Goal: Transaction & Acquisition: Book appointment/travel/reservation

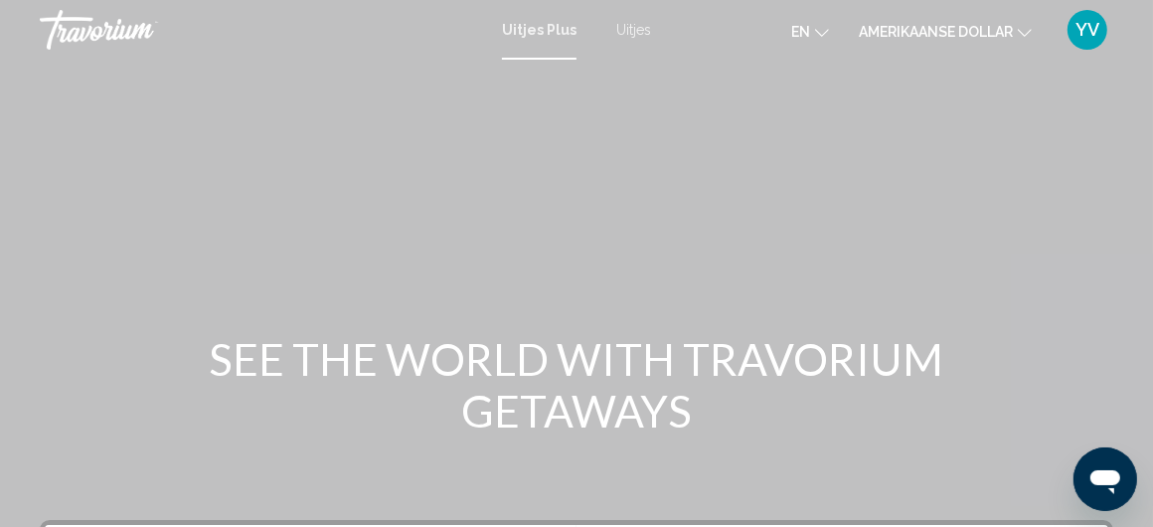
click at [809, 136] on div "Hoofdinhoud" at bounding box center [576, 298] width 1153 height 596
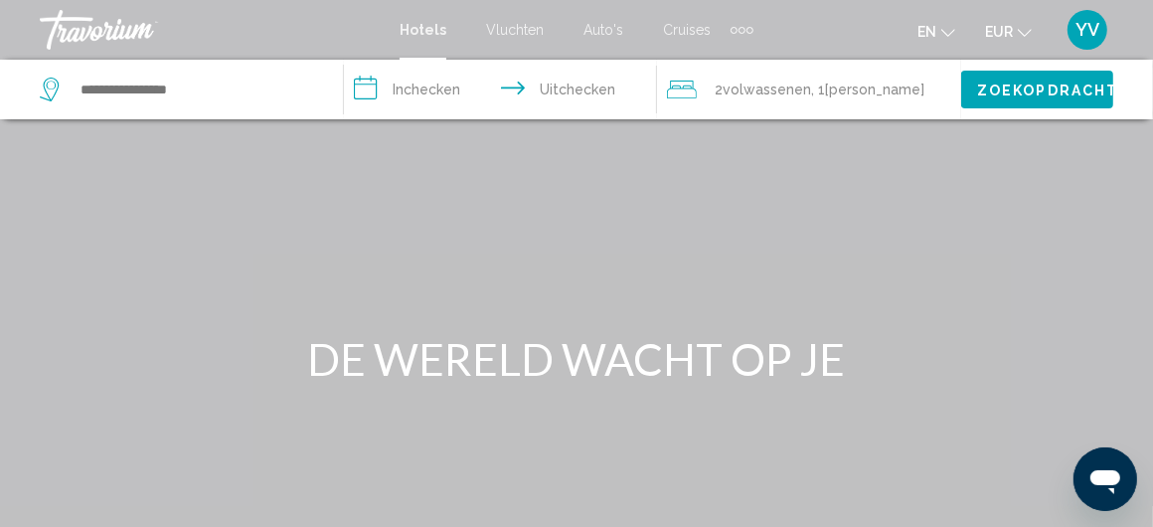
click at [597, 23] on font "Auto's" at bounding box center [603, 30] width 40 height 16
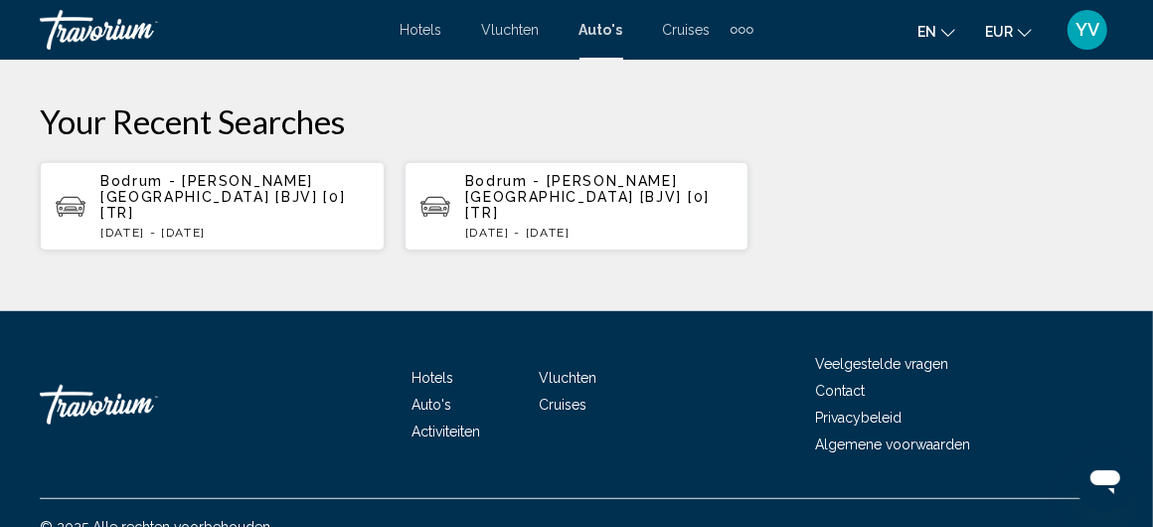
scroll to position [667, 0]
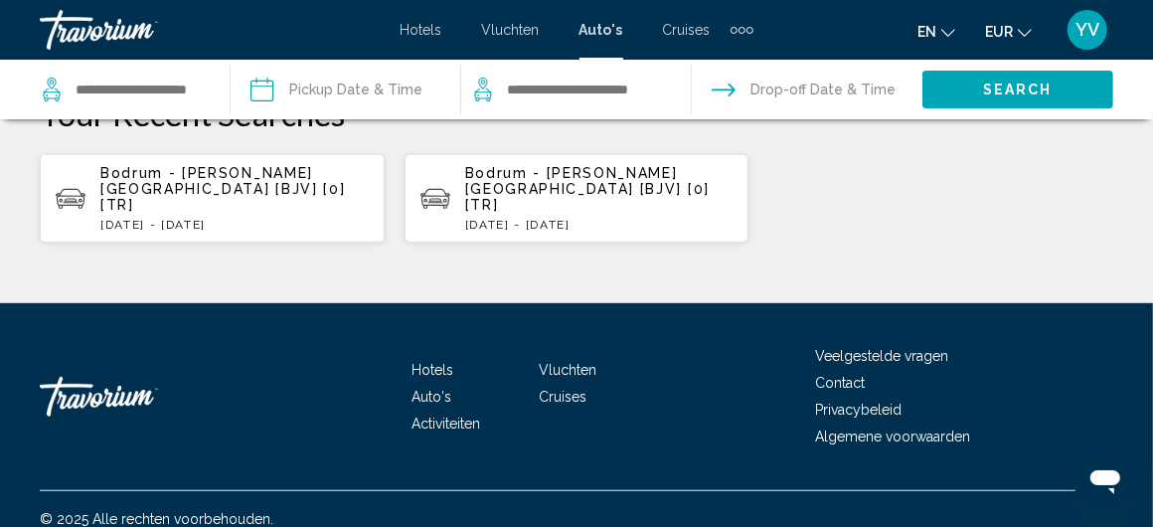
click at [453, 415] on font "Activiteiten" at bounding box center [445, 423] width 69 height 16
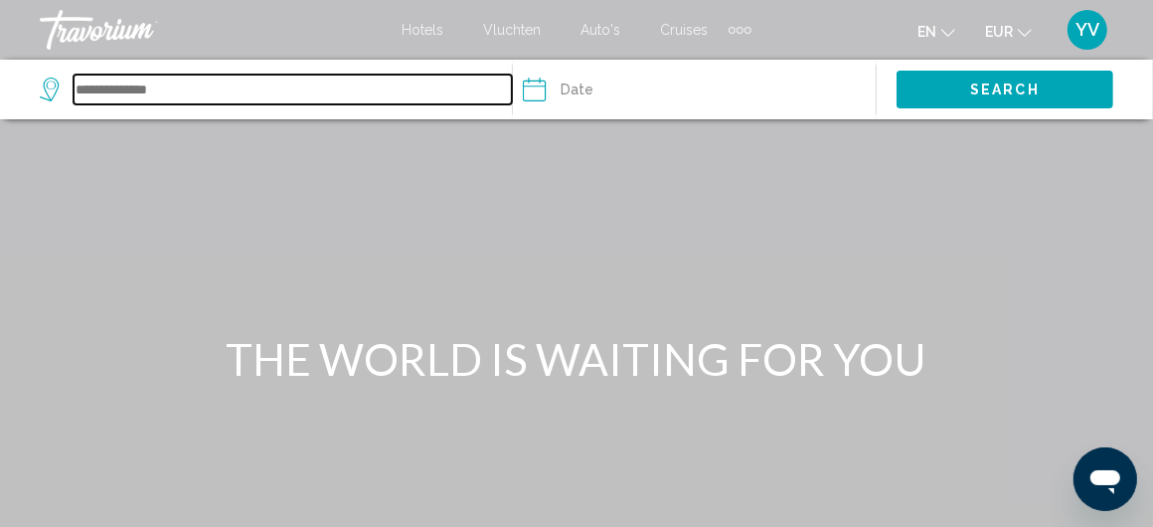
click at [178, 86] on input "Search widget" at bounding box center [293, 90] width 438 height 30
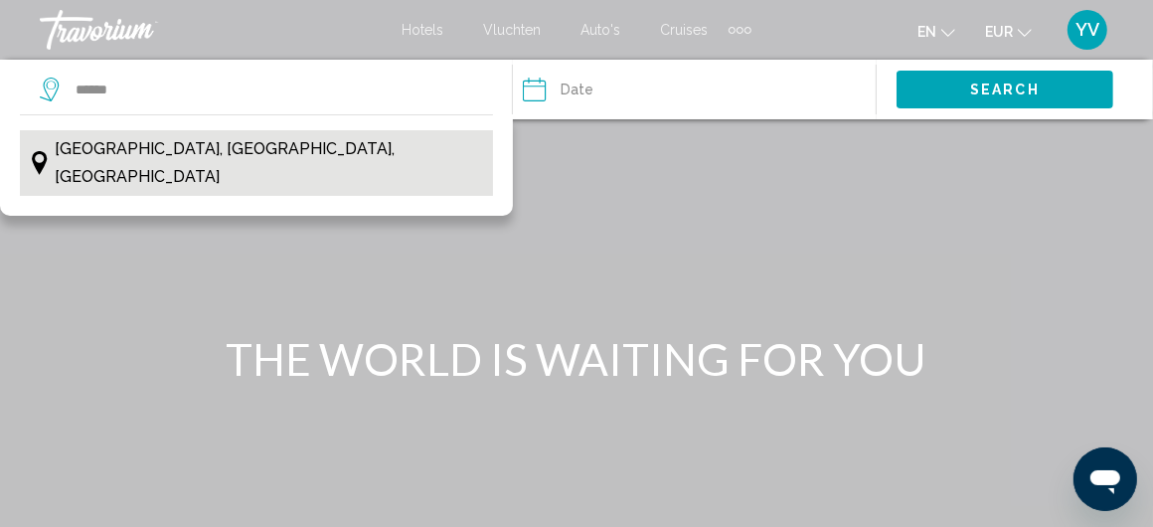
click at [153, 144] on span "[GEOGRAPHIC_DATA], [GEOGRAPHIC_DATA], [GEOGRAPHIC_DATA]" at bounding box center [268, 163] width 427 height 56
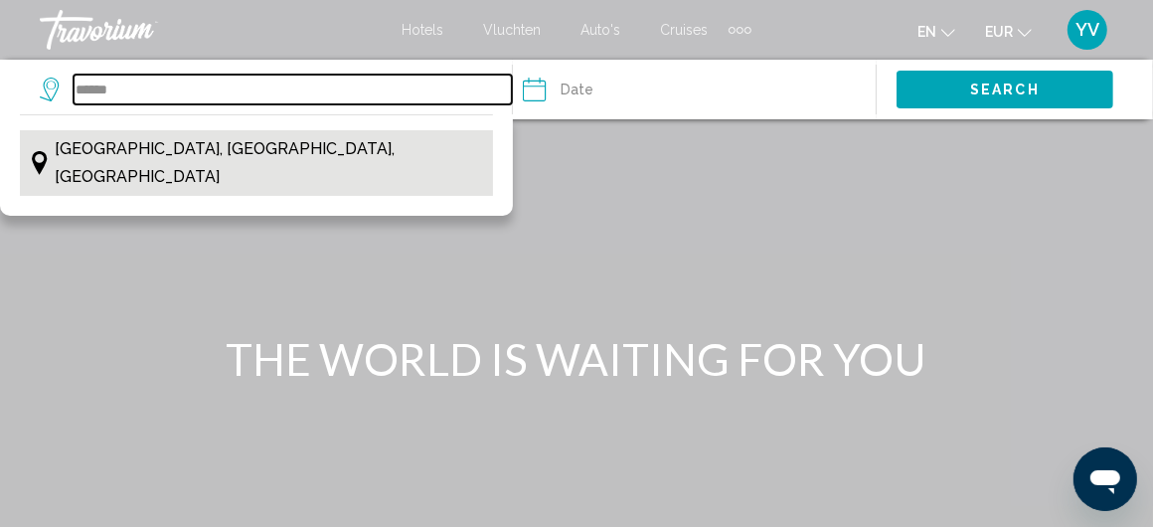
type input "**********"
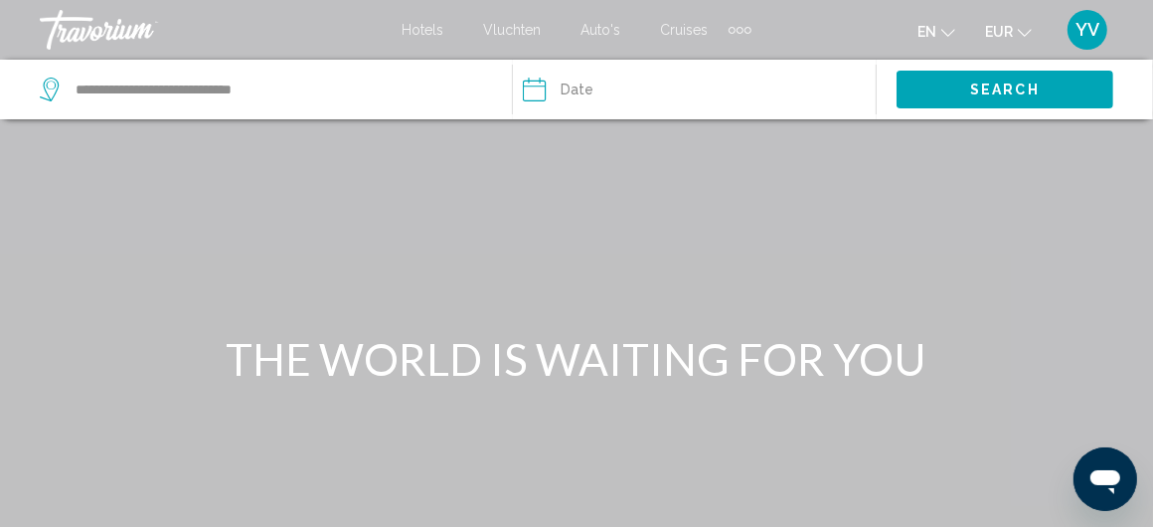
click at [548, 89] on input "Date" at bounding box center [610, 93] width 185 height 66
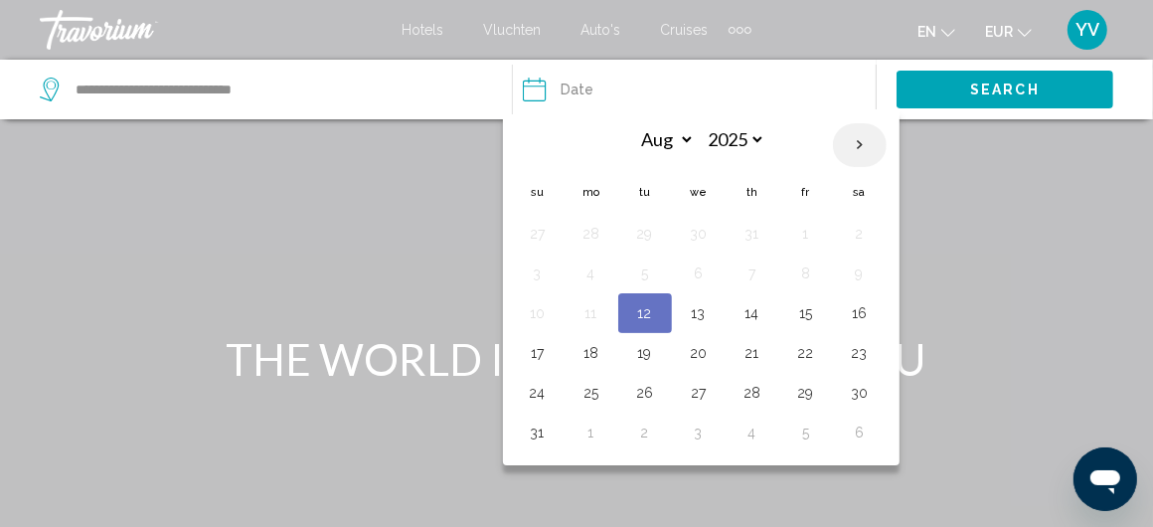
click at [850, 143] on th "Next month" at bounding box center [860, 145] width 54 height 44
select select "*"
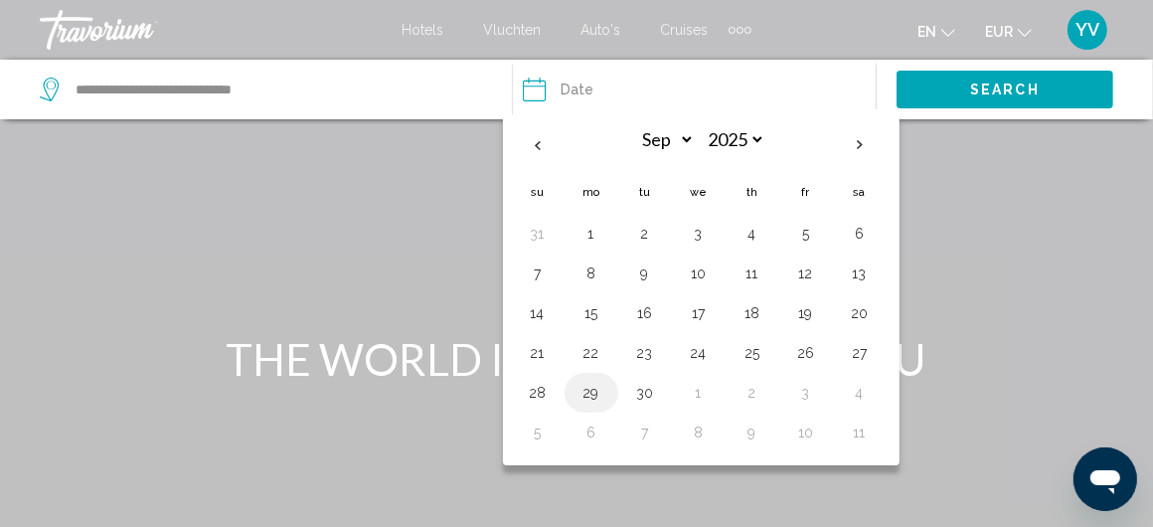
click at [588, 381] on button "29" at bounding box center [591, 393] width 32 height 28
type input "**********"
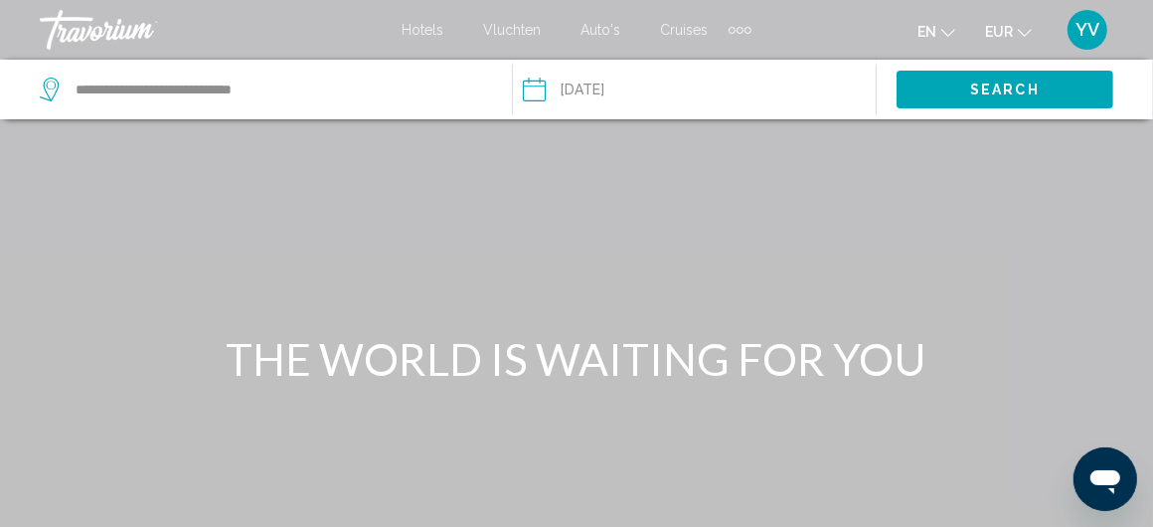
click at [1029, 88] on span "Search" at bounding box center [1005, 90] width 70 height 16
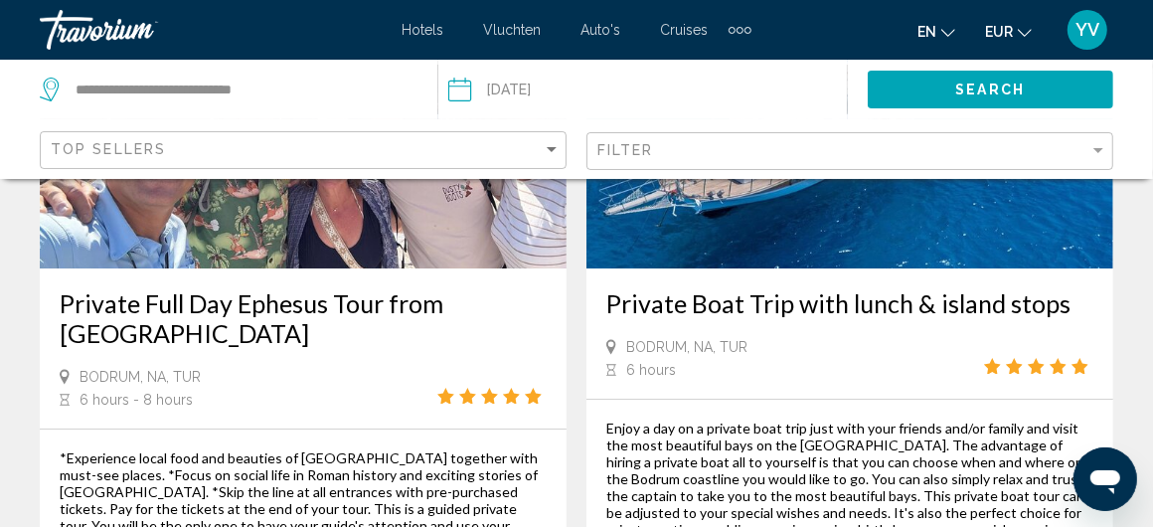
scroll to position [4570, 0]
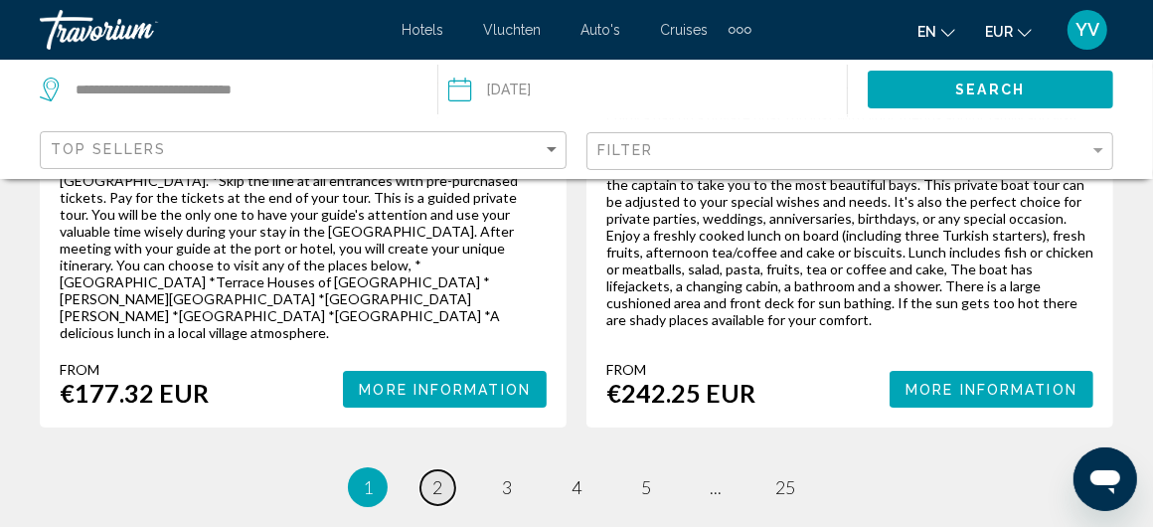
click at [426, 470] on link "page 2" at bounding box center [437, 487] width 35 height 35
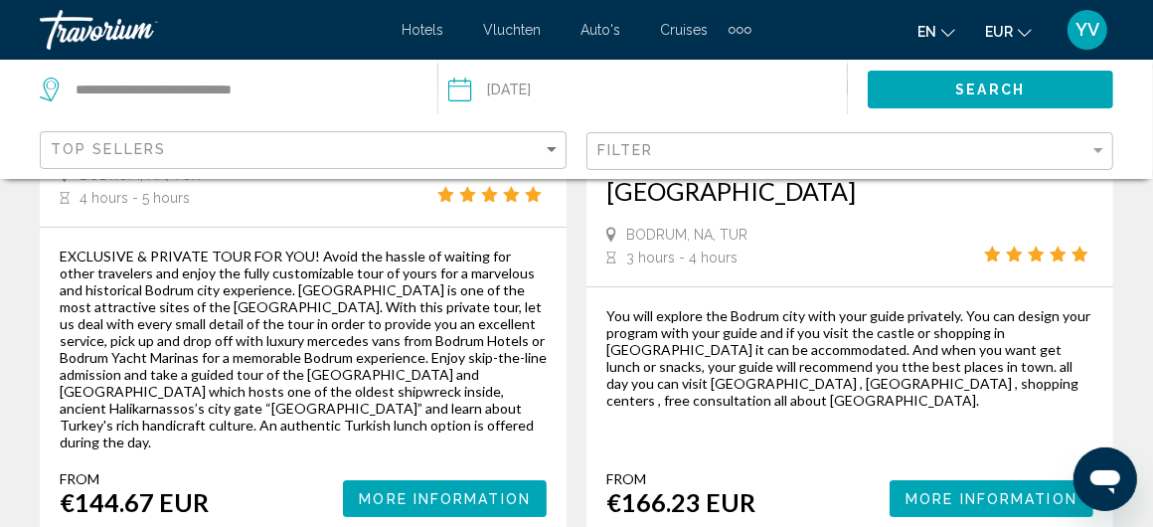
scroll to position [4570, 0]
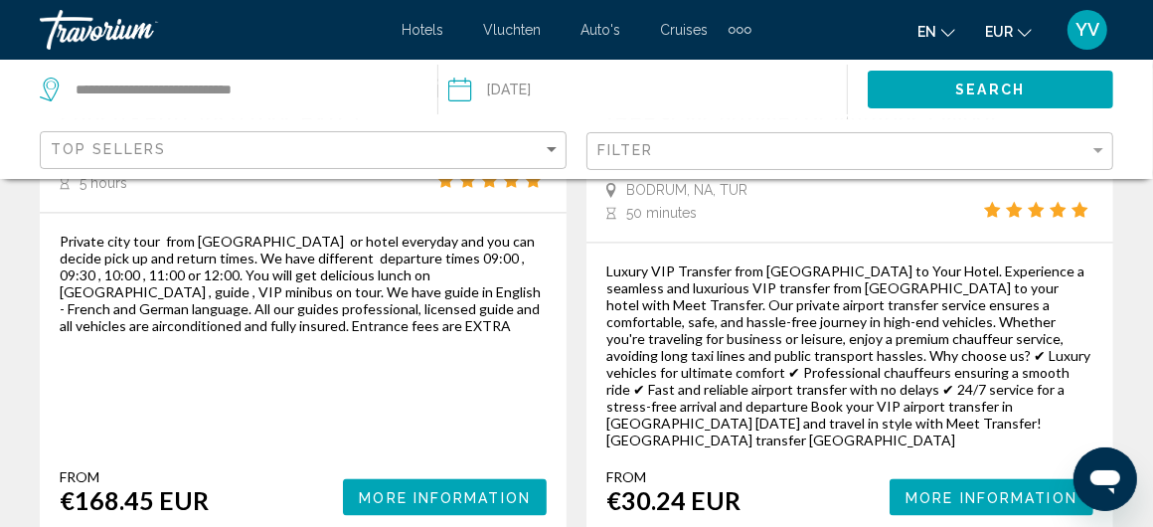
scroll to position [2086, 0]
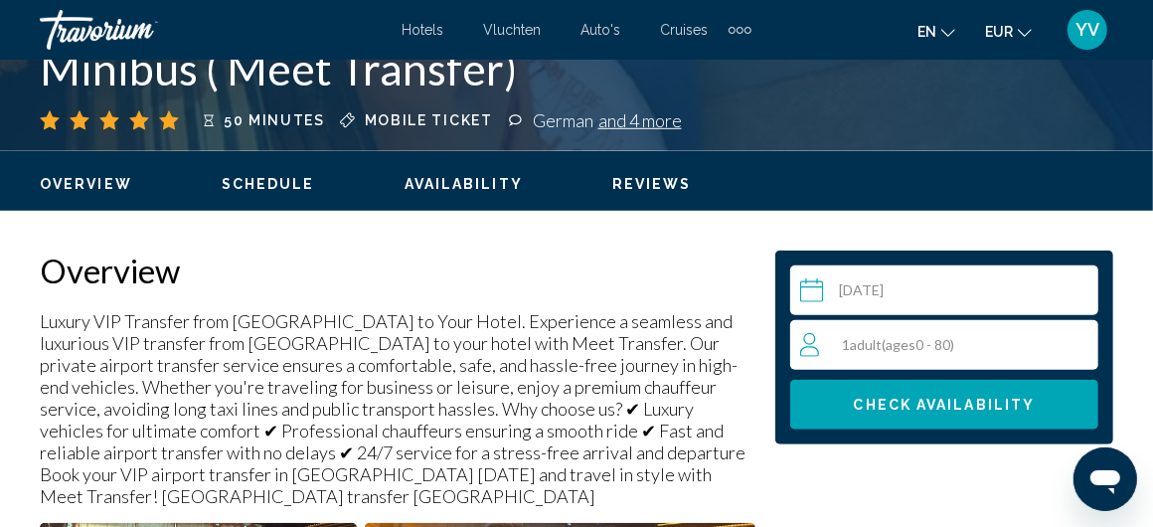
scroll to position [863, 0]
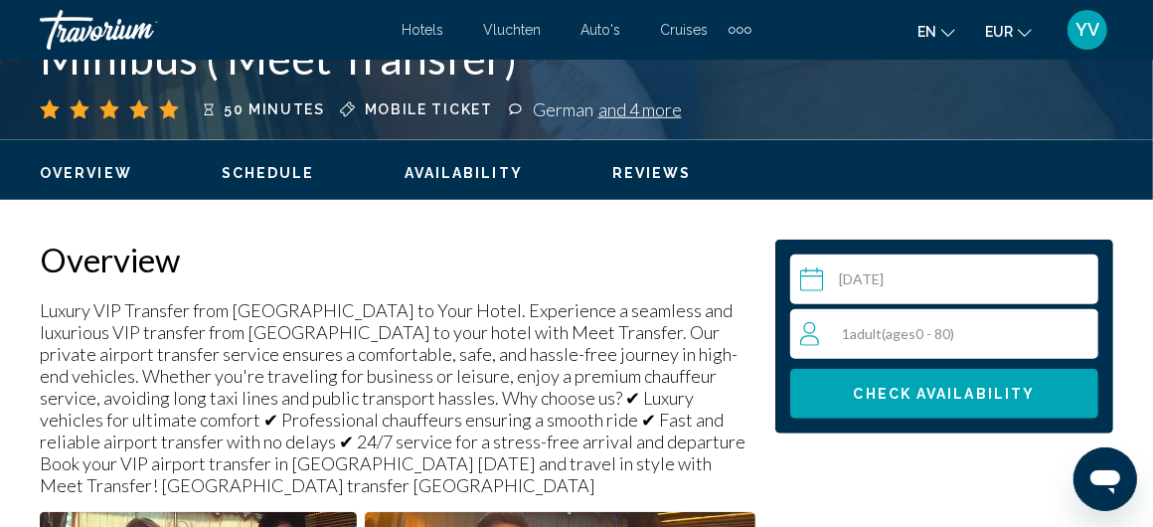
click at [846, 325] on span "1 Adult Adults ( ages [DEMOGRAPHIC_DATA])" at bounding box center [898, 333] width 112 height 17
click at [1082, 328] on icon "Increment adults" at bounding box center [1078, 333] width 18 height 24
click at [919, 386] on span "Check Availability" at bounding box center [944, 394] width 182 height 16
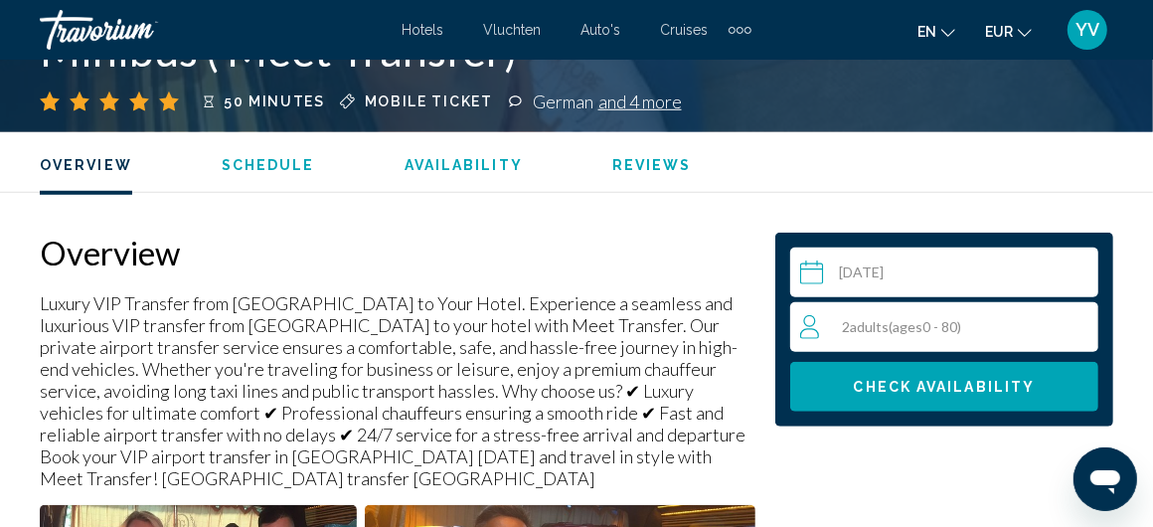
scroll to position [596, 0]
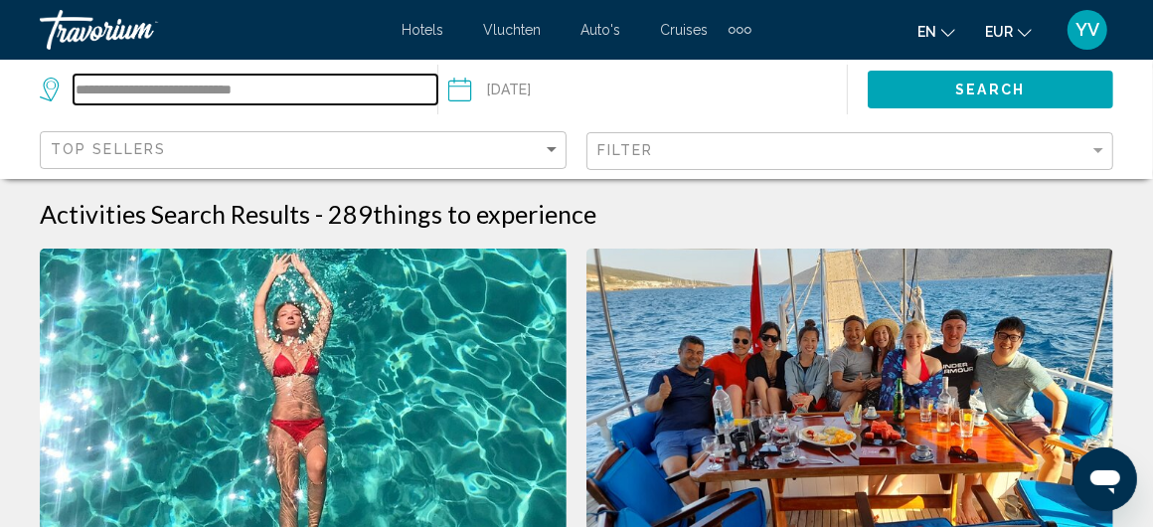
click at [295, 85] on input "**********" at bounding box center [256, 90] width 364 height 30
drag, startPoint x: 283, startPoint y: 78, endPoint x: 0, endPoint y: 77, distance: 283.2
click at [0, 77] on app-activities-destinations-search "**********" at bounding box center [219, 90] width 438 height 60
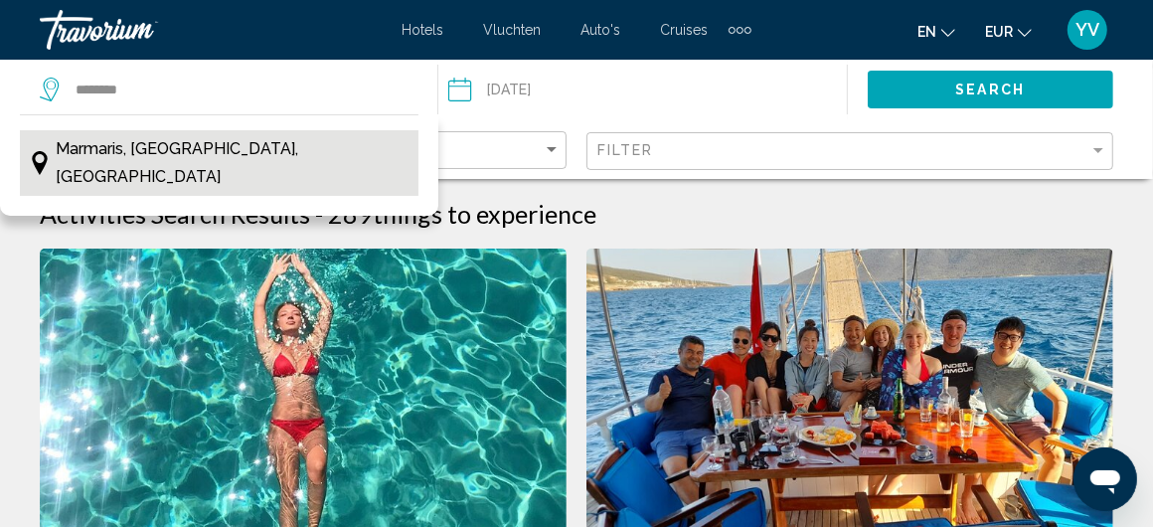
click at [212, 149] on span "Marmaris, [GEOGRAPHIC_DATA], [GEOGRAPHIC_DATA]" at bounding box center [233, 163] width 354 height 56
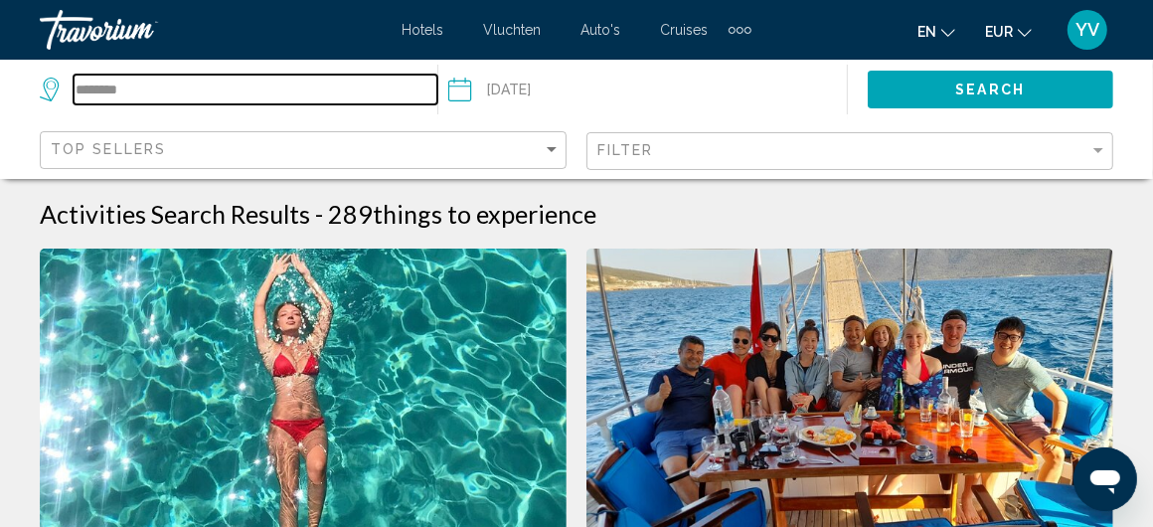
type input "**********"
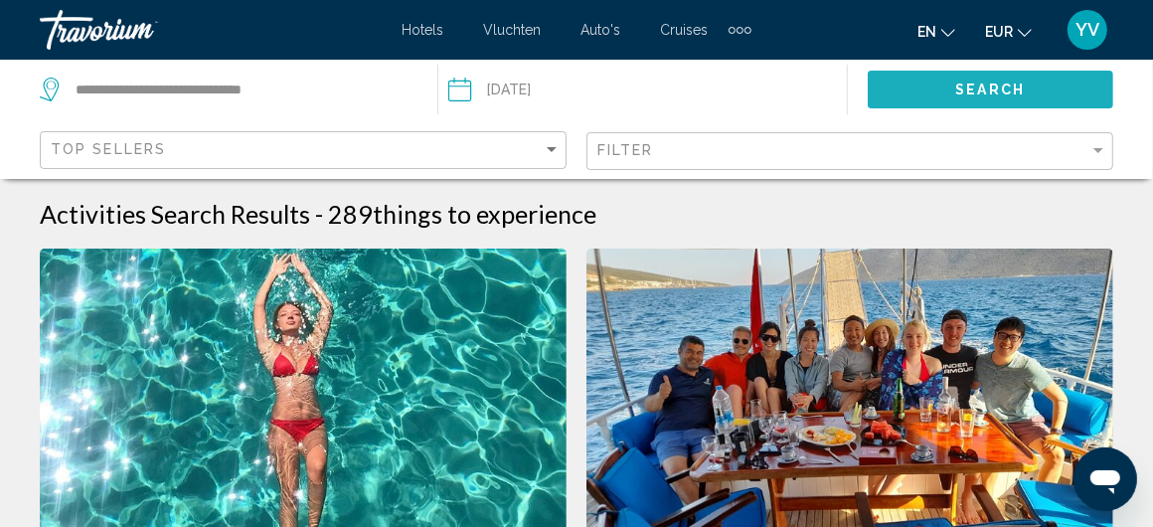
click at [990, 87] on span "Search" at bounding box center [990, 90] width 70 height 16
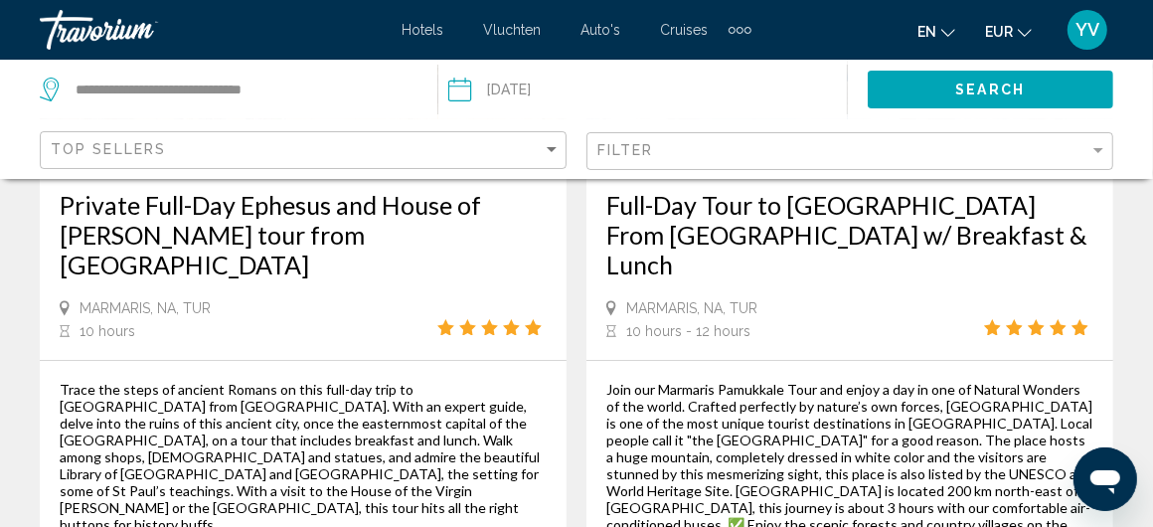
scroll to position [4769, 0]
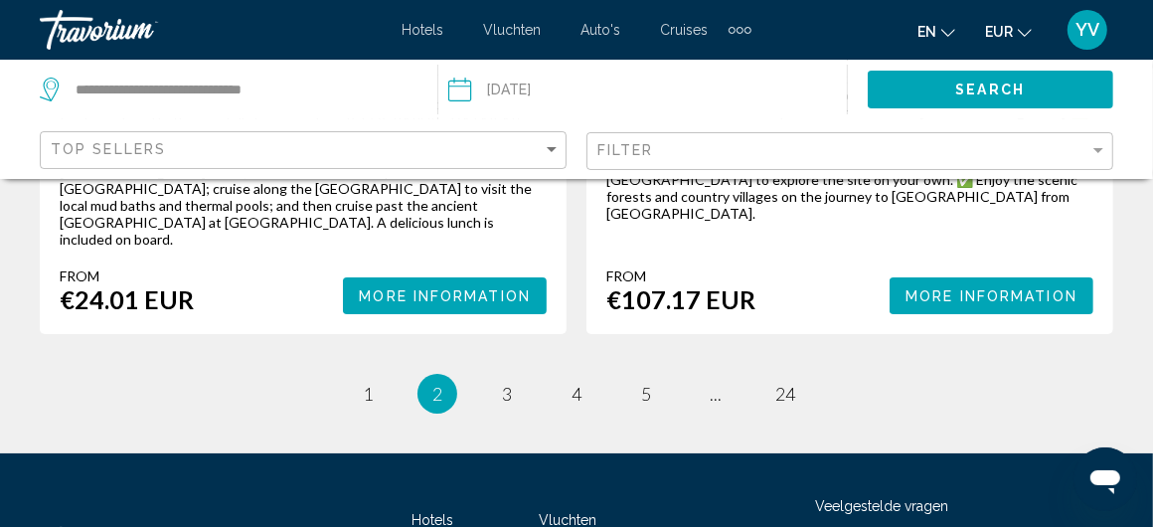
scroll to position [4669, 0]
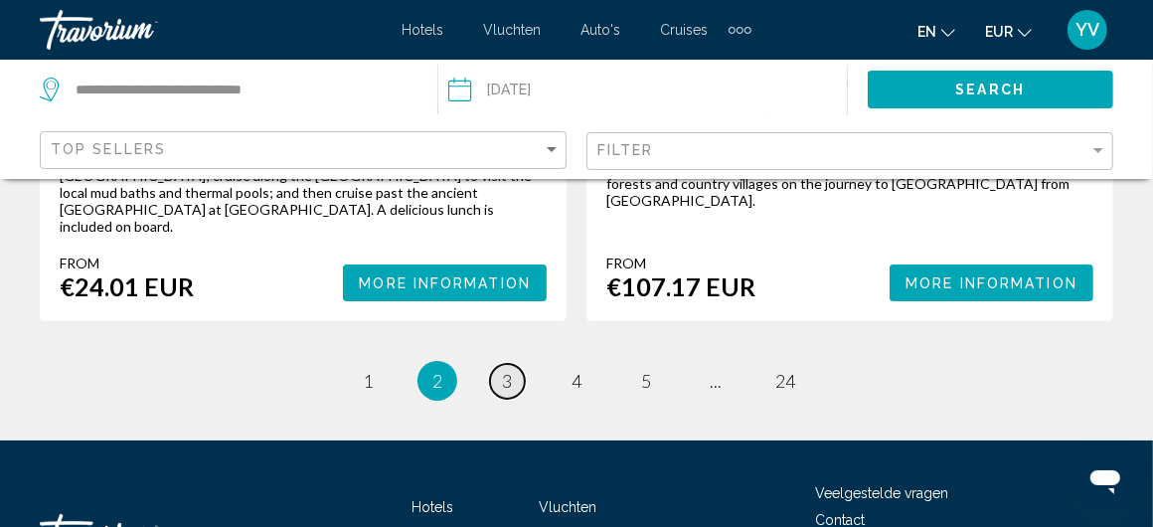
click at [505, 370] on span "3" at bounding box center [507, 381] width 10 height 22
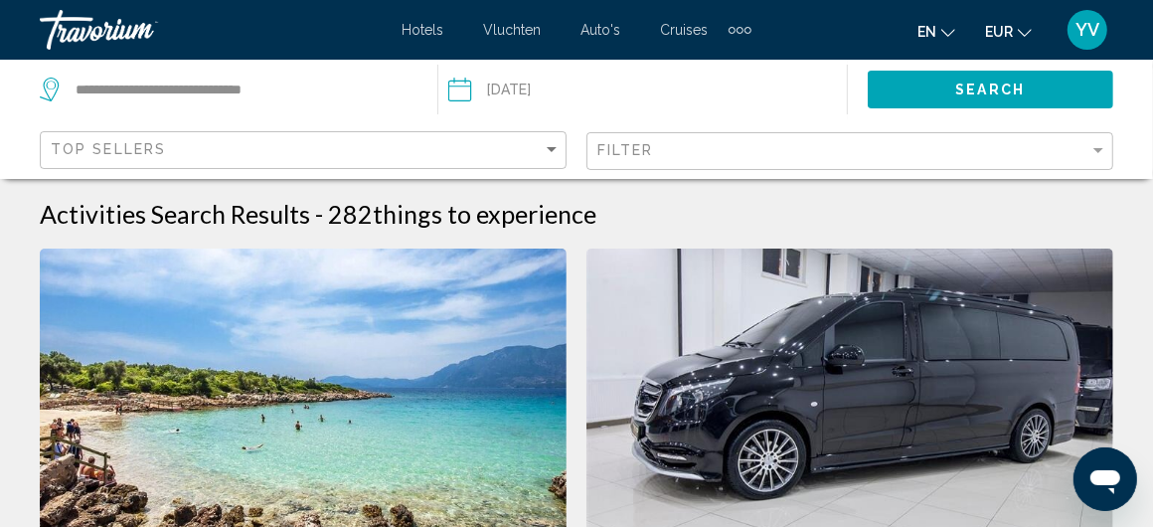
click at [796, 366] on img "Hoofdinhoud" at bounding box center [849, 407] width 527 height 318
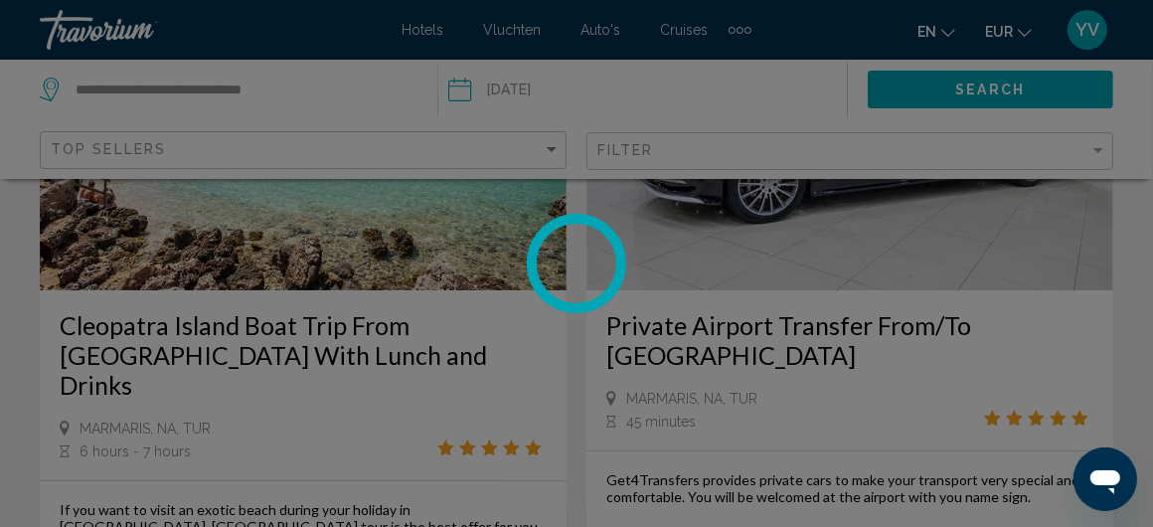
scroll to position [298, 0]
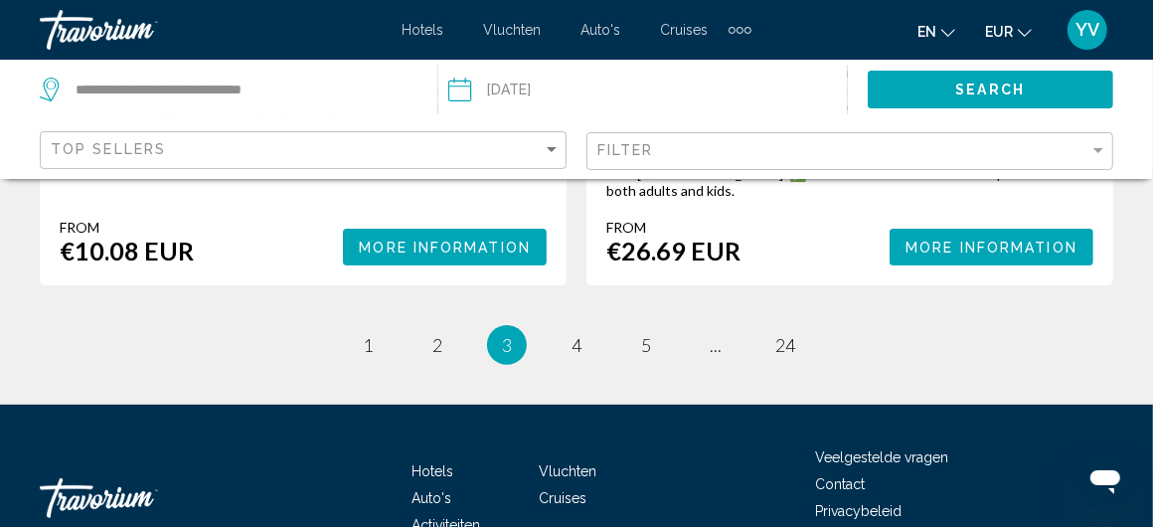
scroll to position [4973, 0]
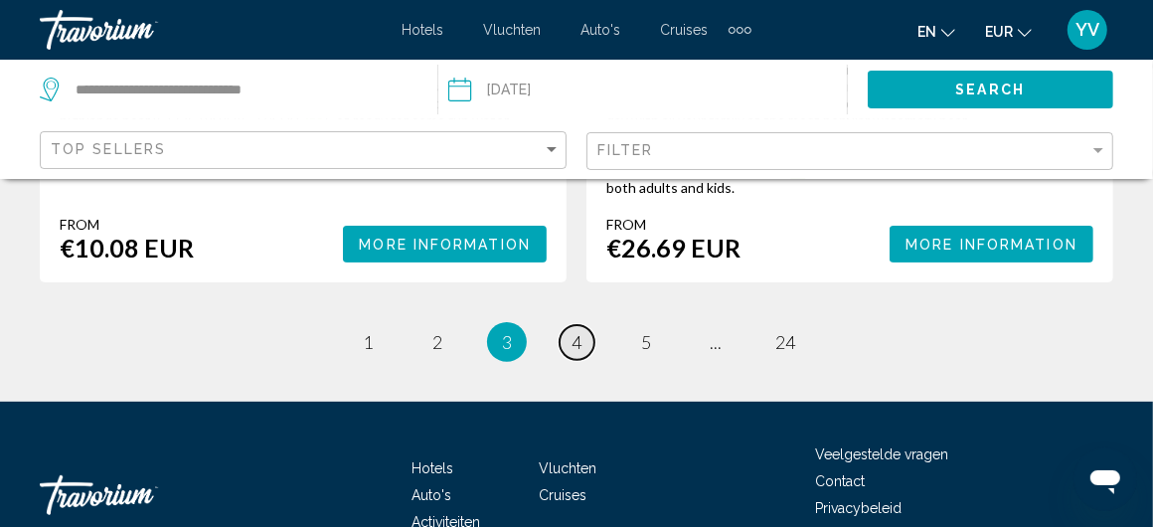
click at [572, 331] on span "4" at bounding box center [576, 342] width 10 height 22
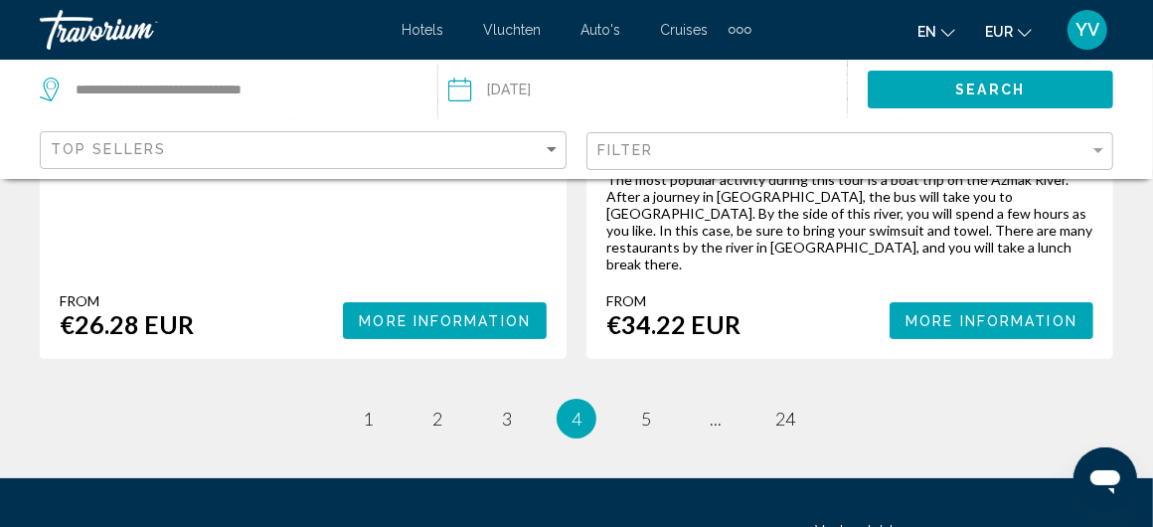
scroll to position [4753, 0]
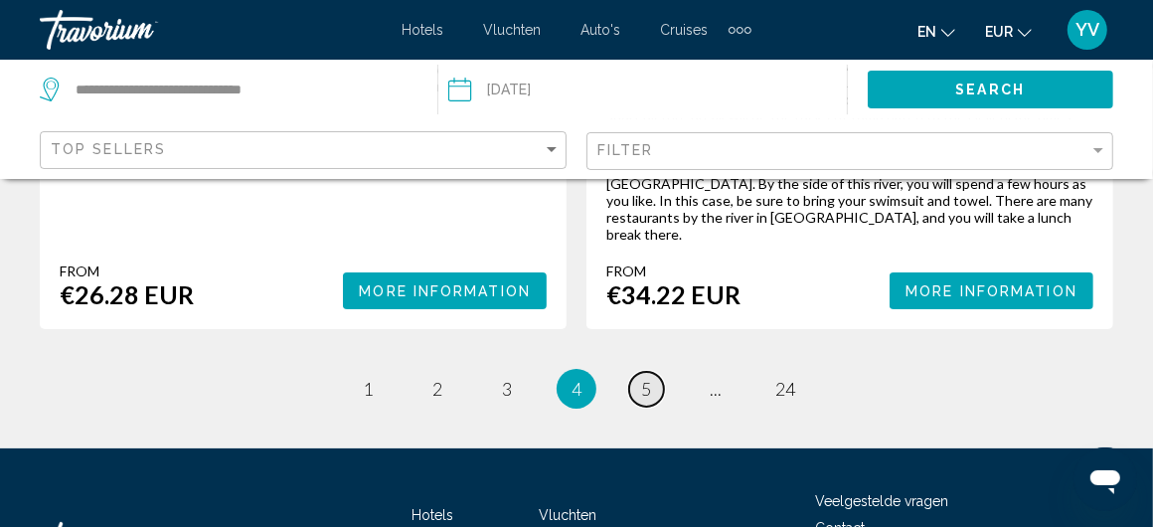
click at [646, 378] on span "5" at bounding box center [646, 389] width 10 height 22
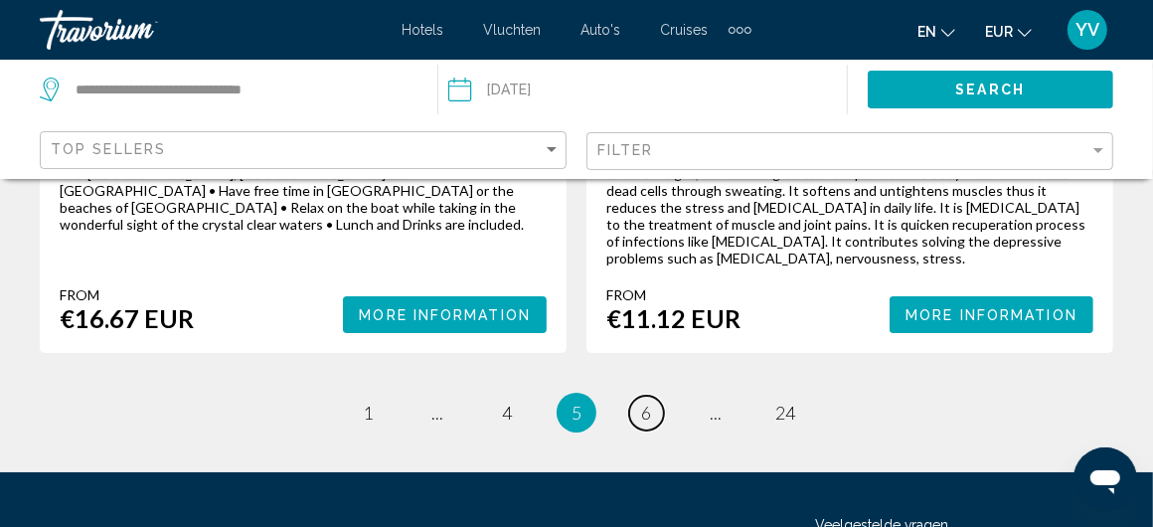
scroll to position [4554, 0]
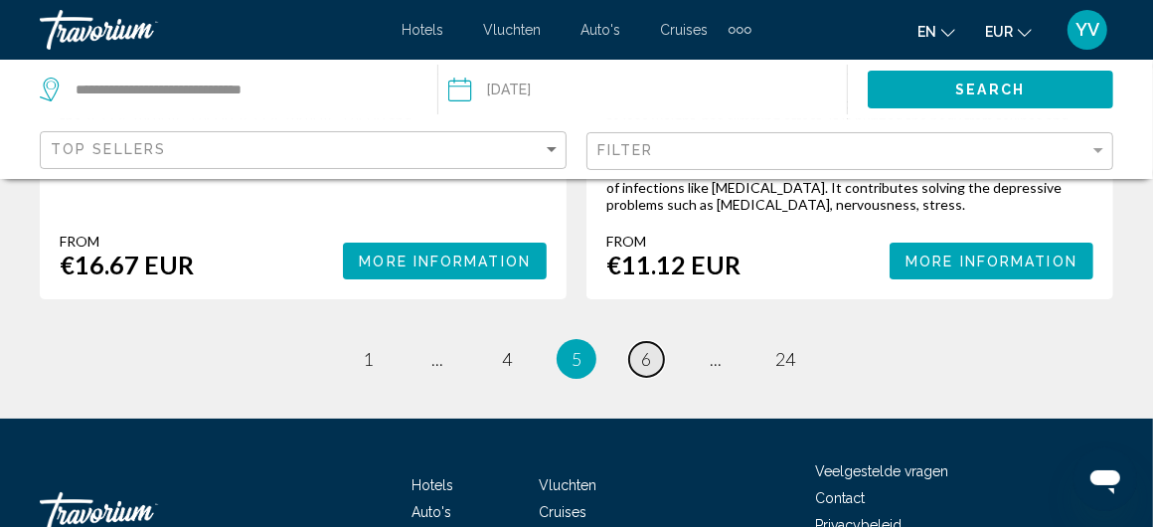
click at [651, 342] on link "page 6" at bounding box center [646, 359] width 35 height 35
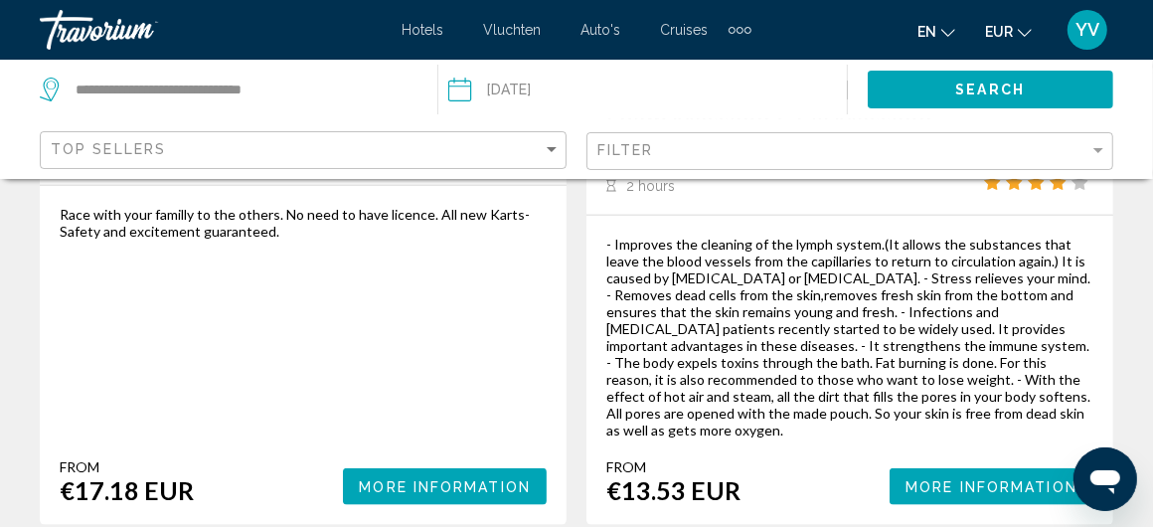
scroll to position [1292, 0]
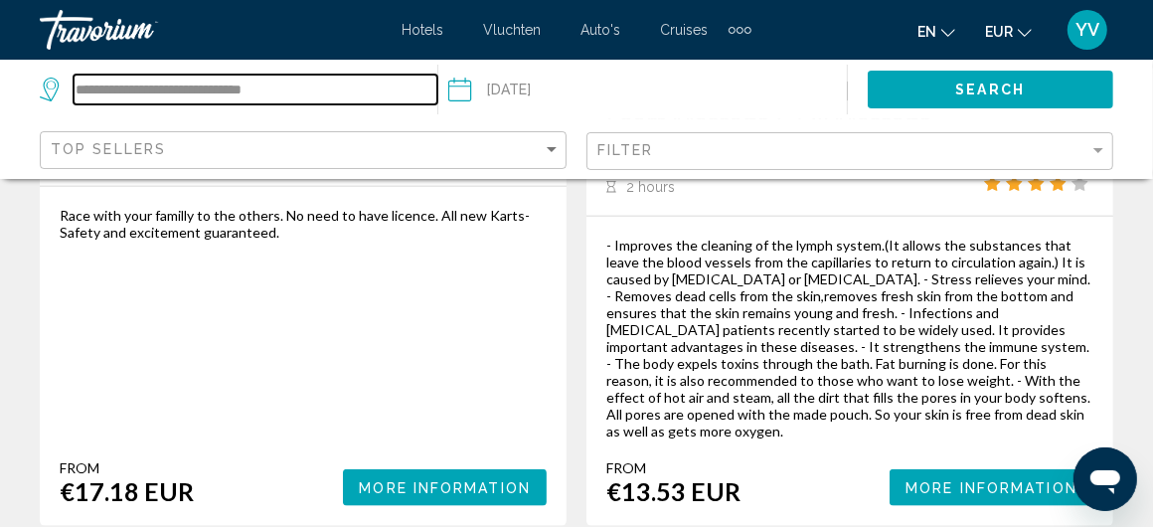
drag, startPoint x: 301, startPoint y: 82, endPoint x: 0, endPoint y: 40, distance: 304.1
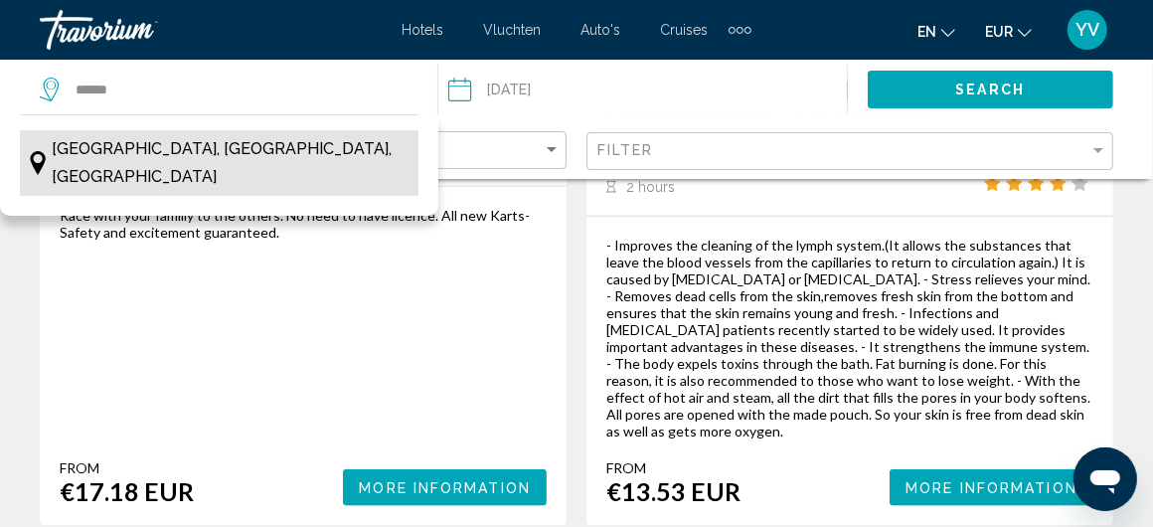
click at [203, 155] on span "[GEOGRAPHIC_DATA], [GEOGRAPHIC_DATA], [GEOGRAPHIC_DATA]" at bounding box center [230, 163] width 357 height 56
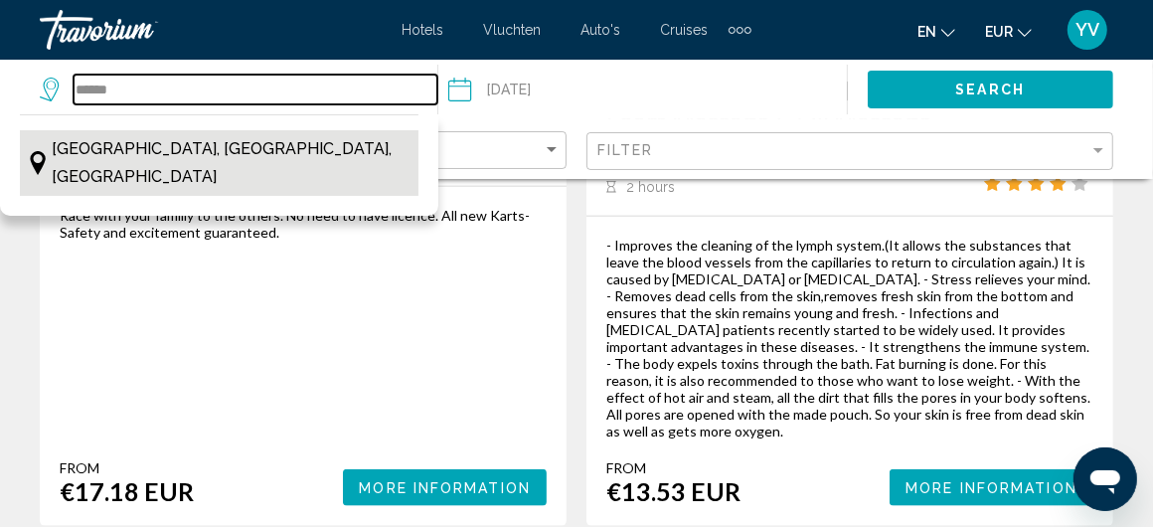
type input "**********"
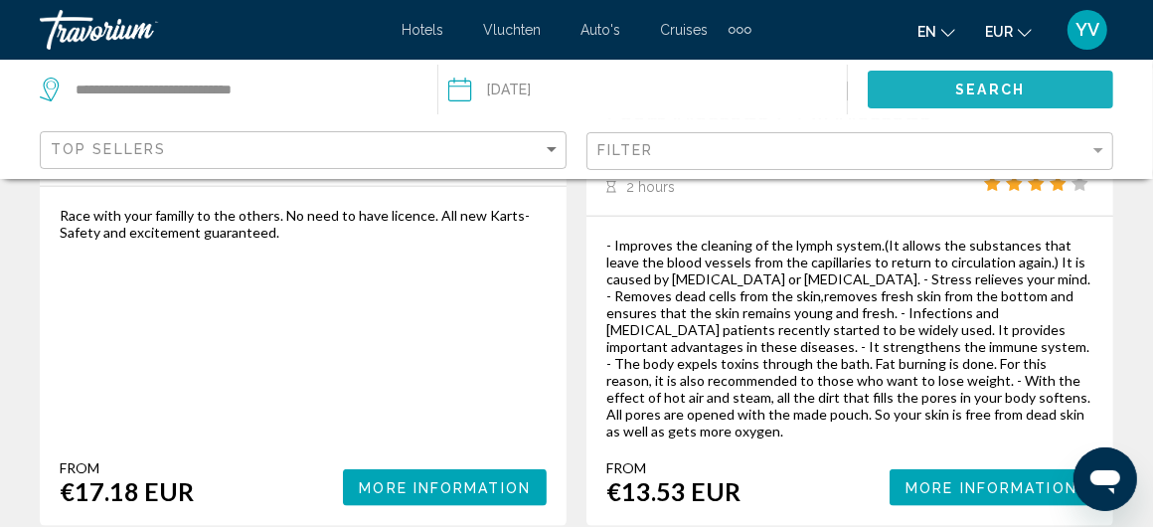
click at [990, 83] on span "Search" at bounding box center [990, 90] width 70 height 16
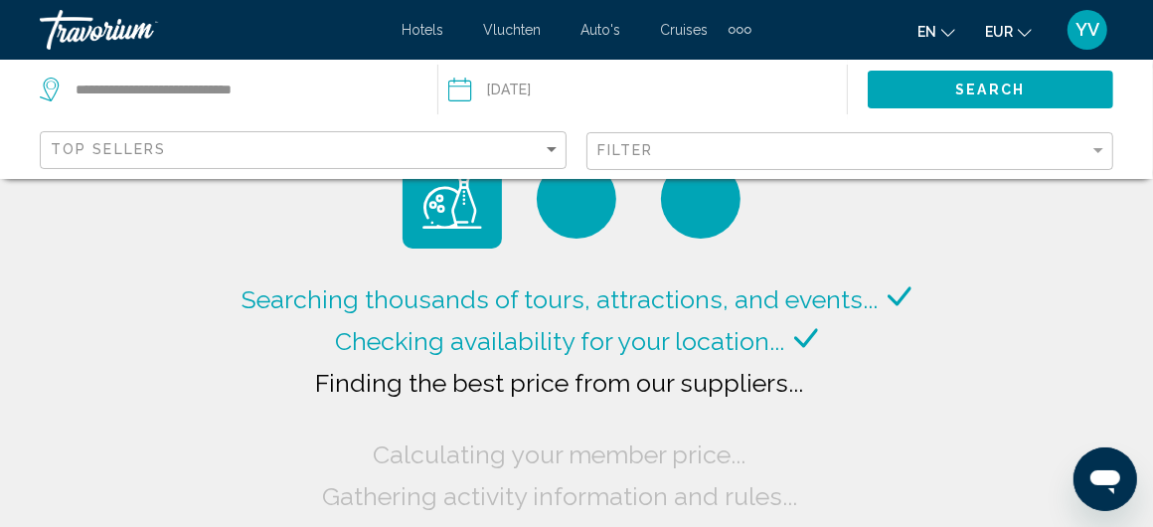
scroll to position [199, 0]
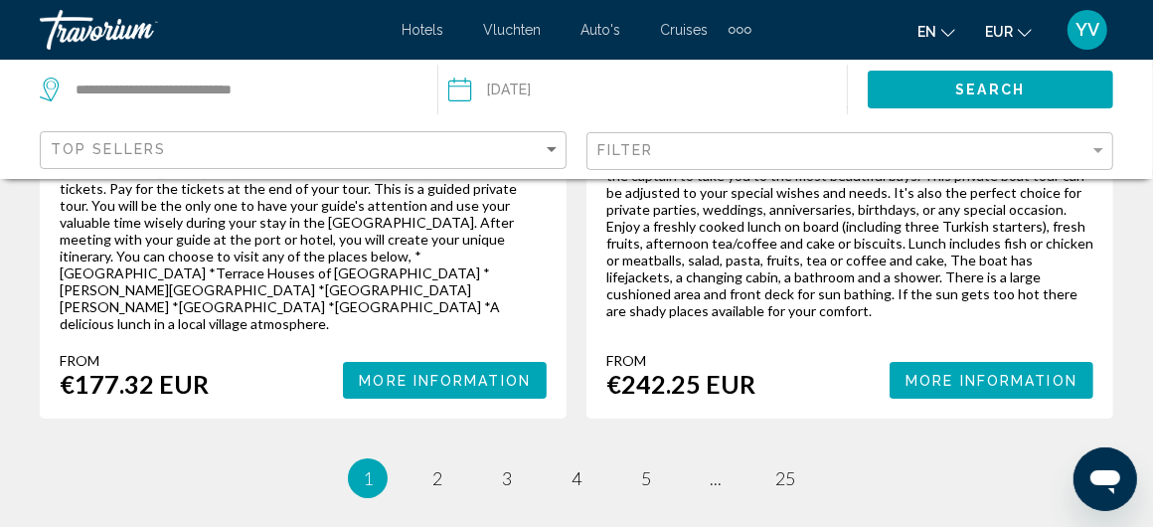
scroll to position [4660, 0]
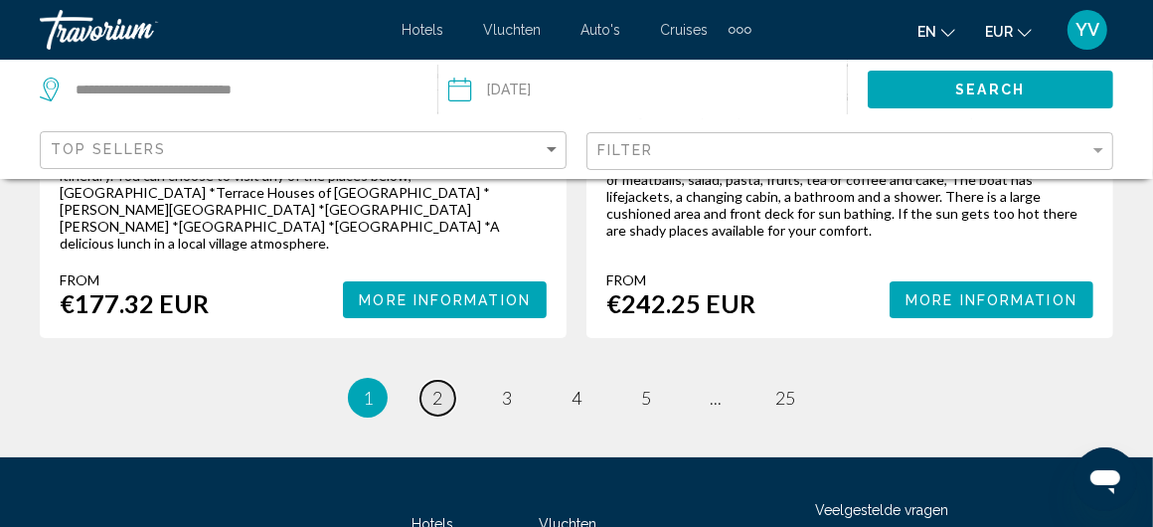
click at [438, 386] on span "2" at bounding box center [437, 397] width 10 height 22
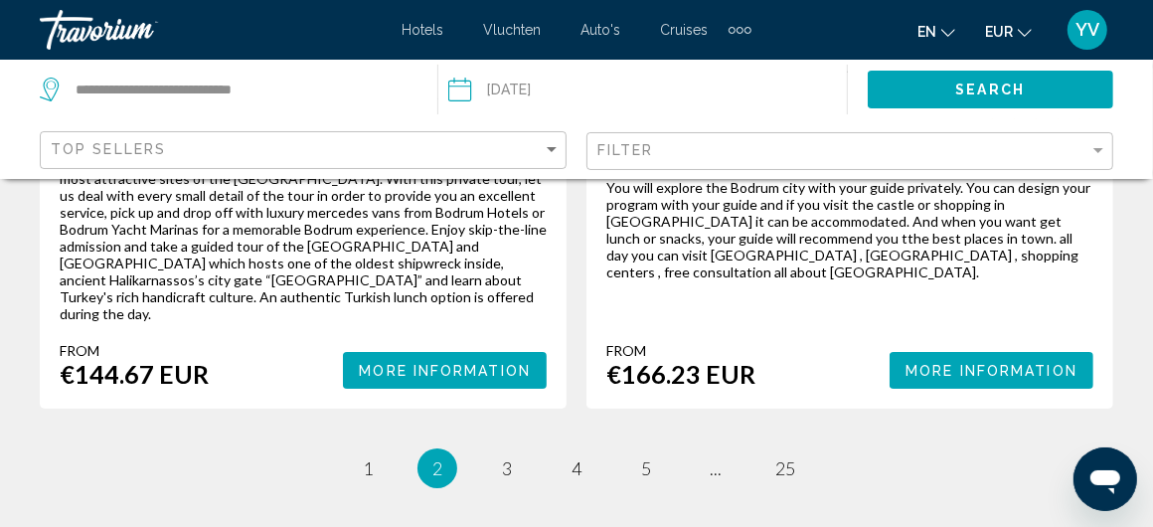
scroll to position [4670, 0]
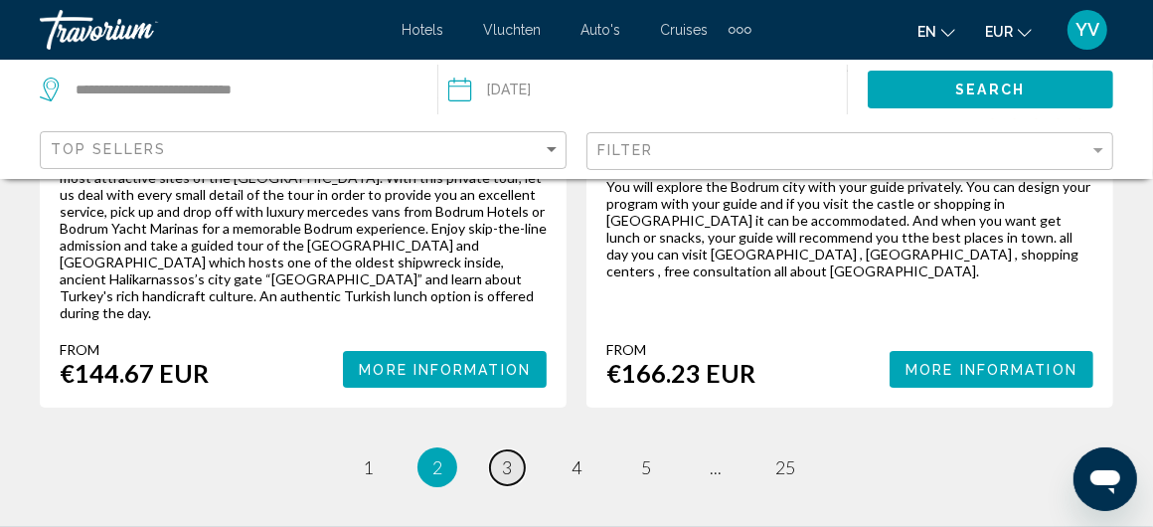
click at [507, 456] on span "3" at bounding box center [507, 467] width 10 height 22
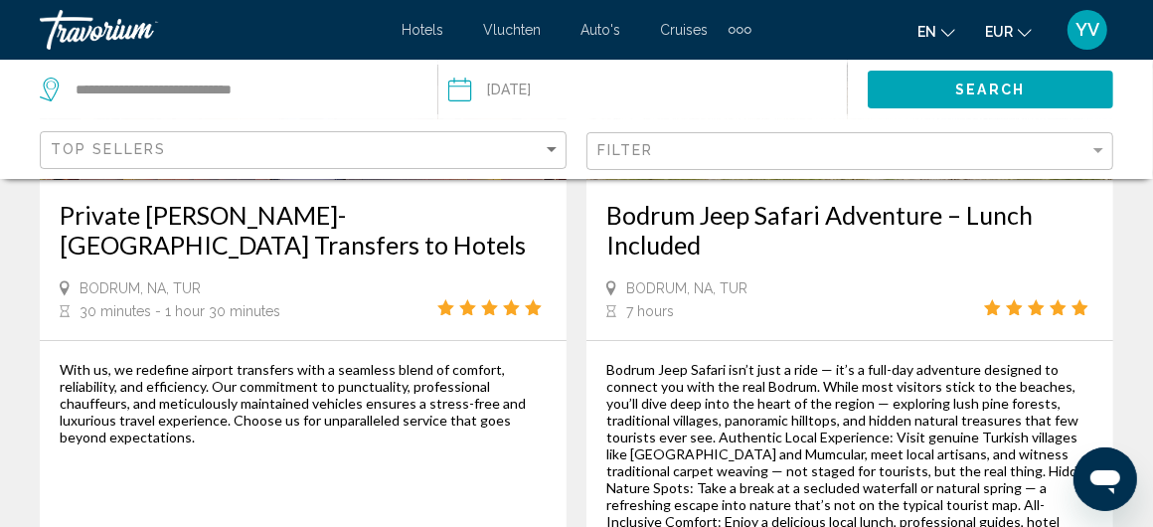
scroll to position [4670, 0]
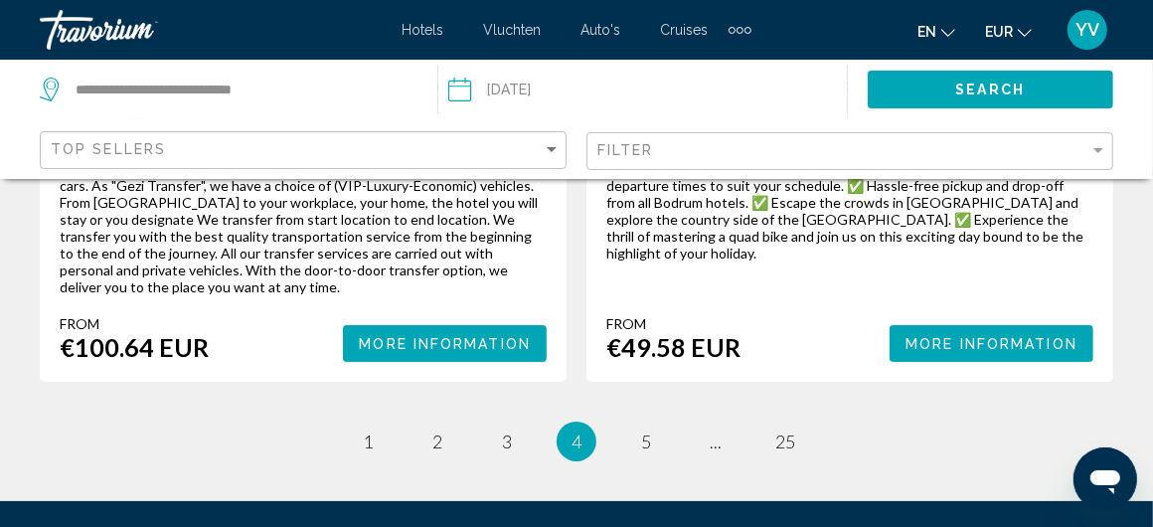
scroll to position [4670, 0]
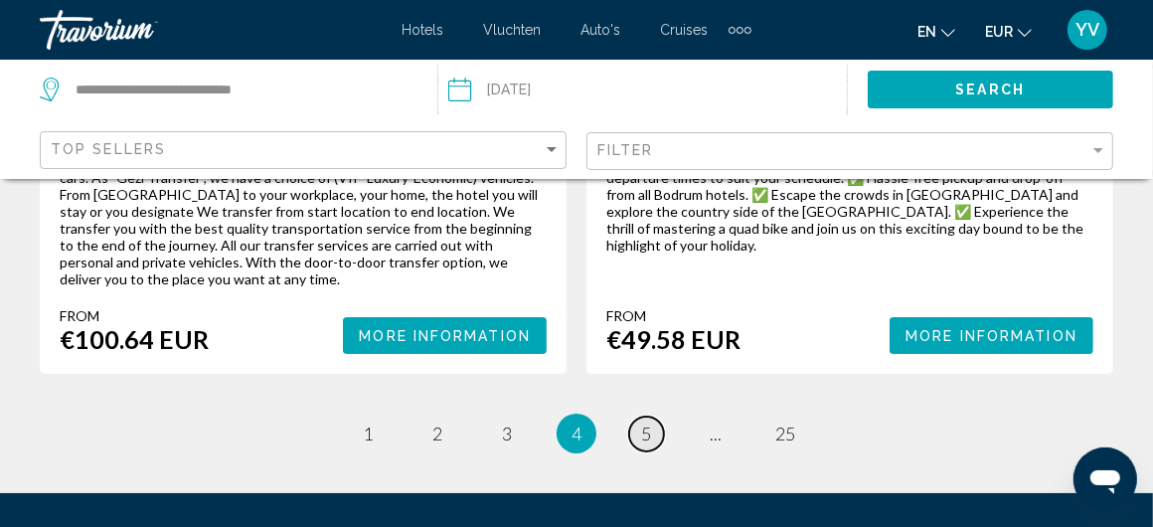
click at [646, 422] on span "5" at bounding box center [646, 433] width 10 height 22
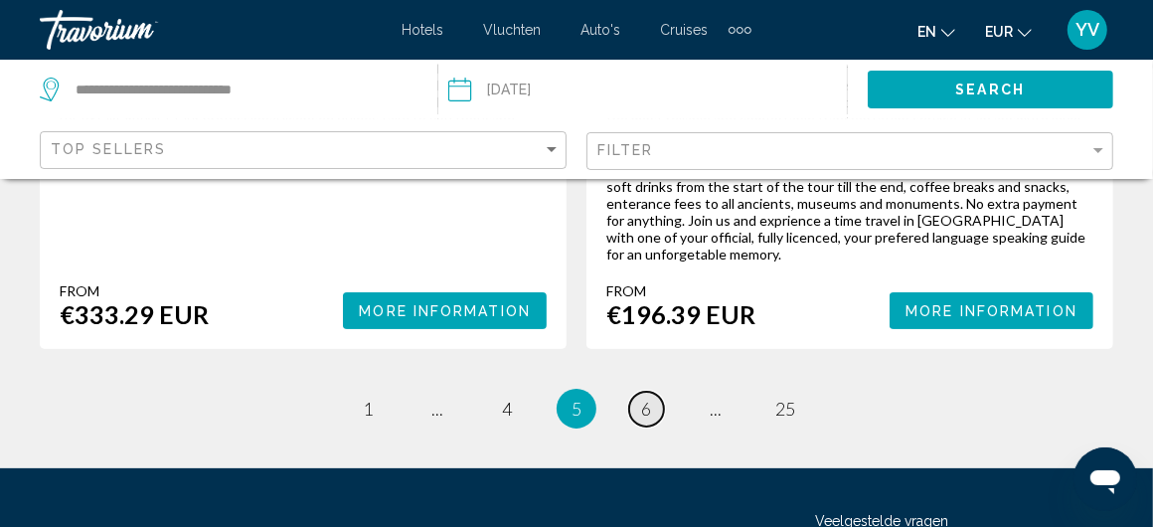
scroll to position [4862, 0]
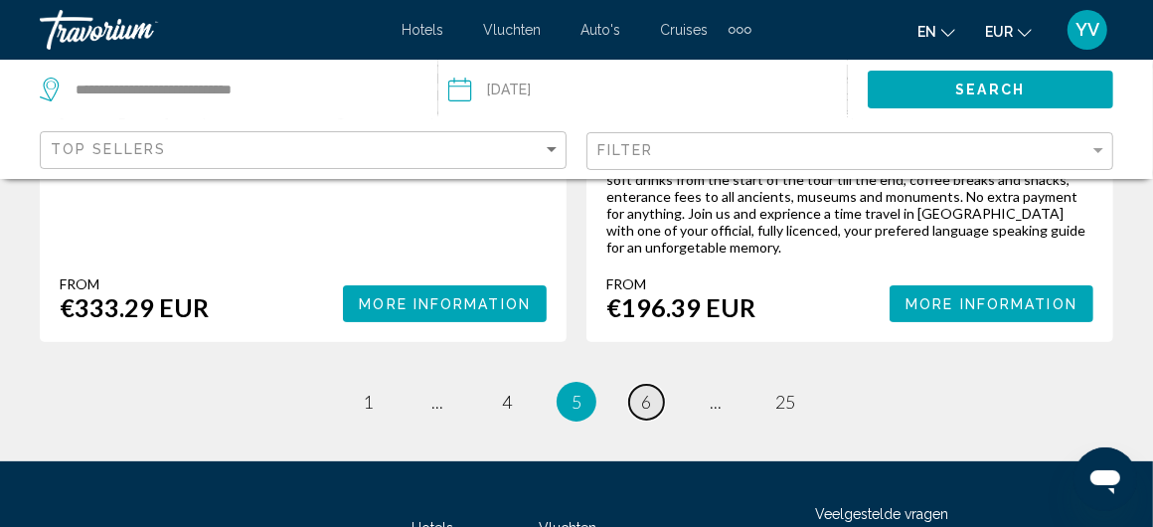
click at [637, 385] on link "page 6" at bounding box center [646, 402] width 35 height 35
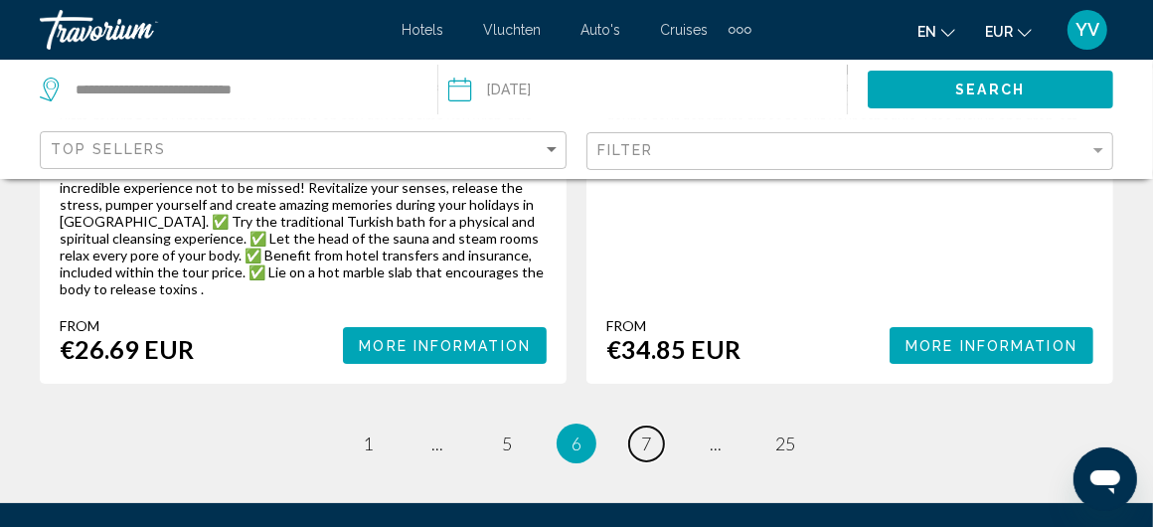
scroll to position [4656, 0]
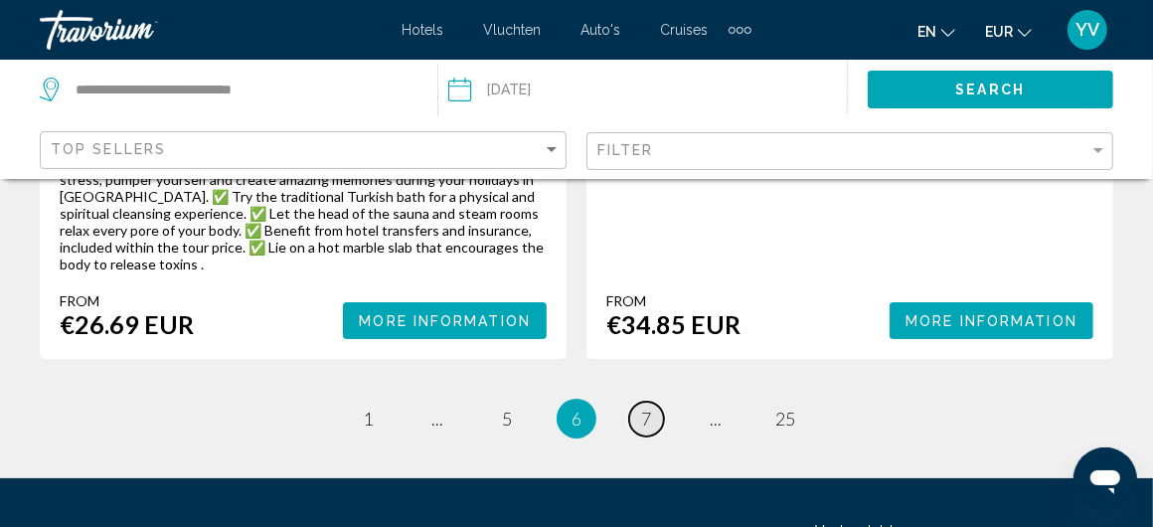
click at [644, 407] on span "7" at bounding box center [646, 418] width 10 height 22
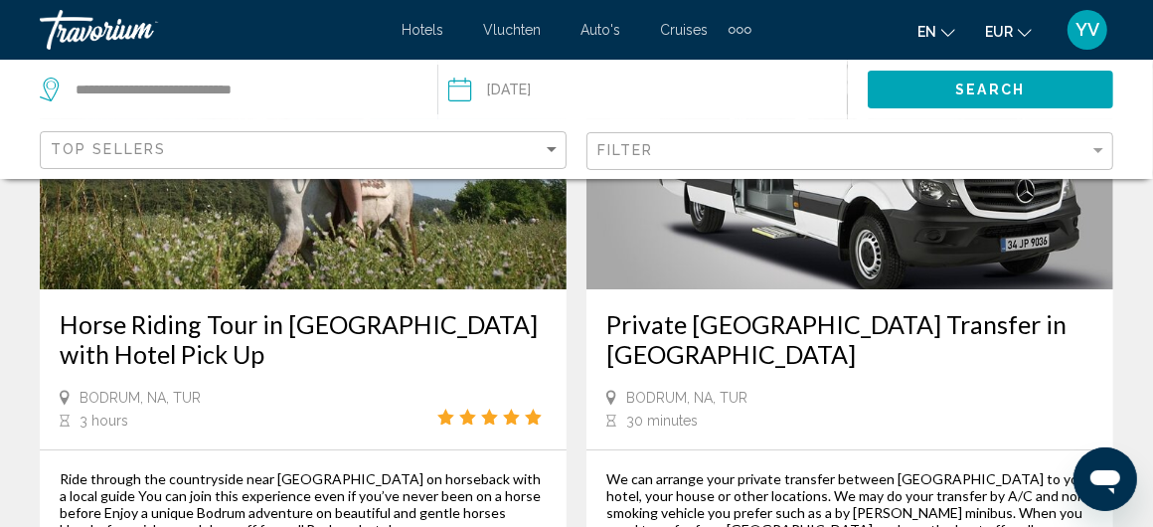
scroll to position [4471, 0]
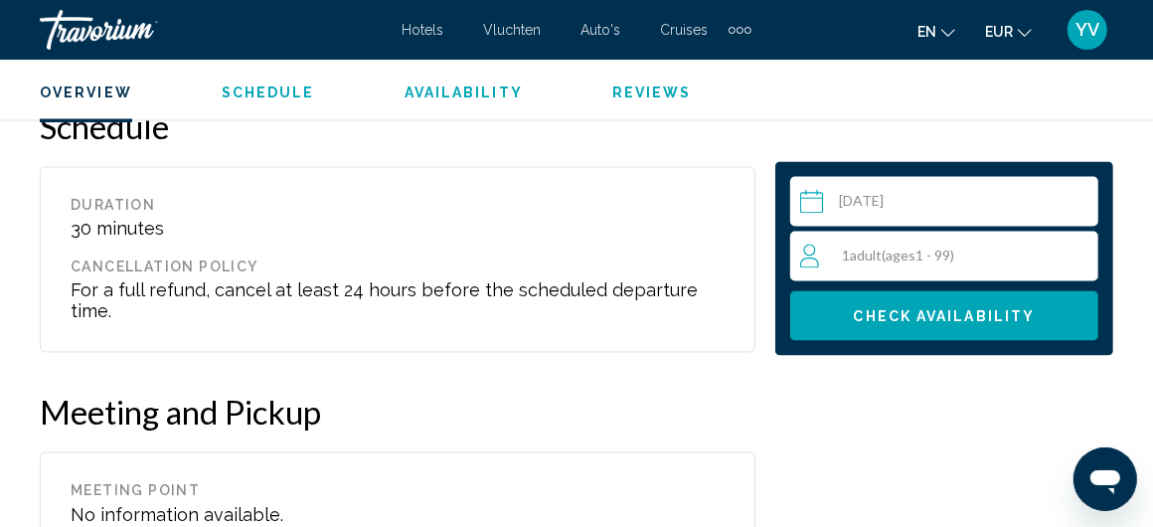
scroll to position [2056, 0]
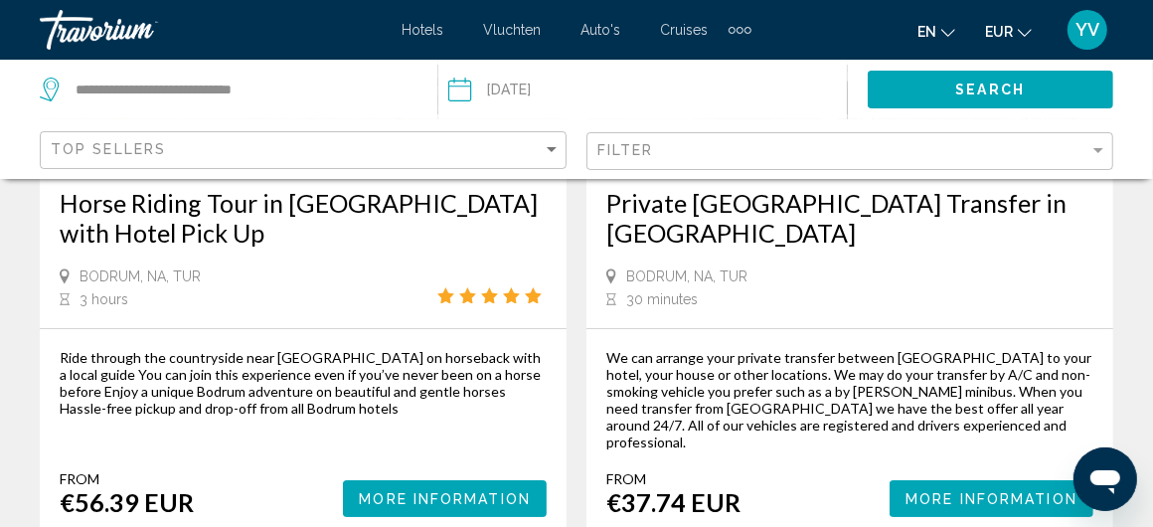
scroll to position [4570, 0]
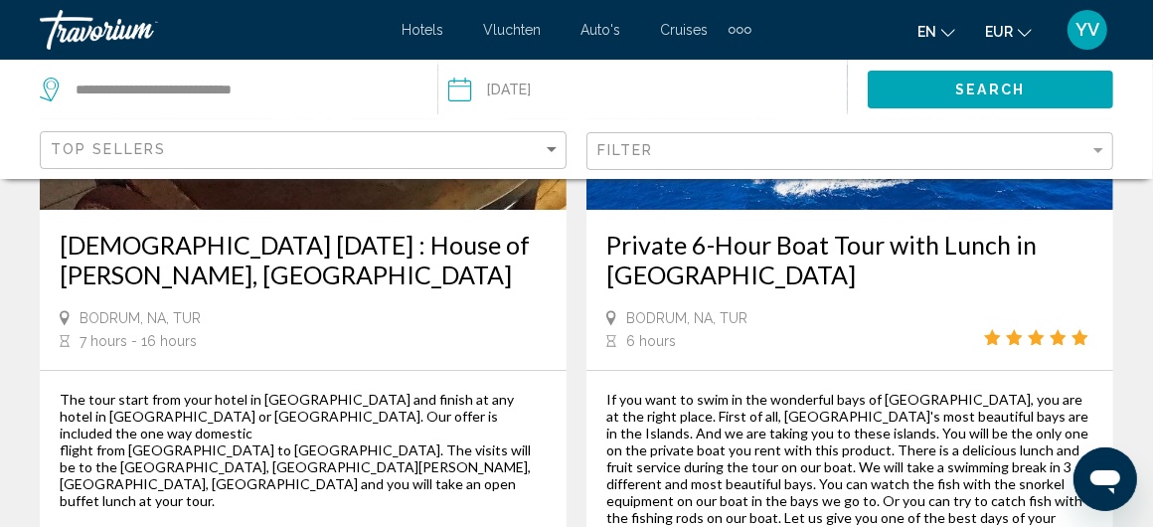
scroll to position [4570, 0]
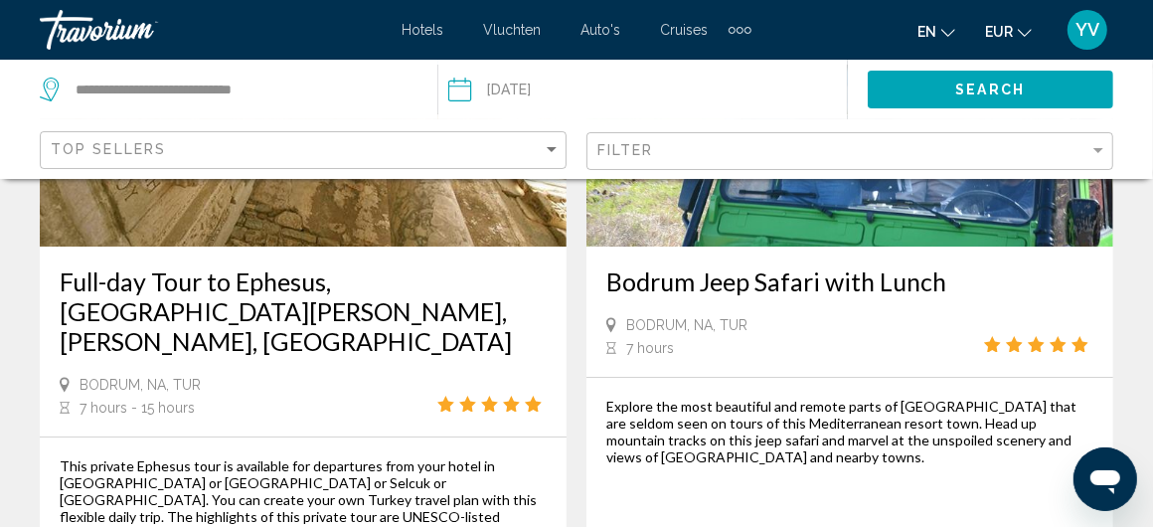
scroll to position [4471, 0]
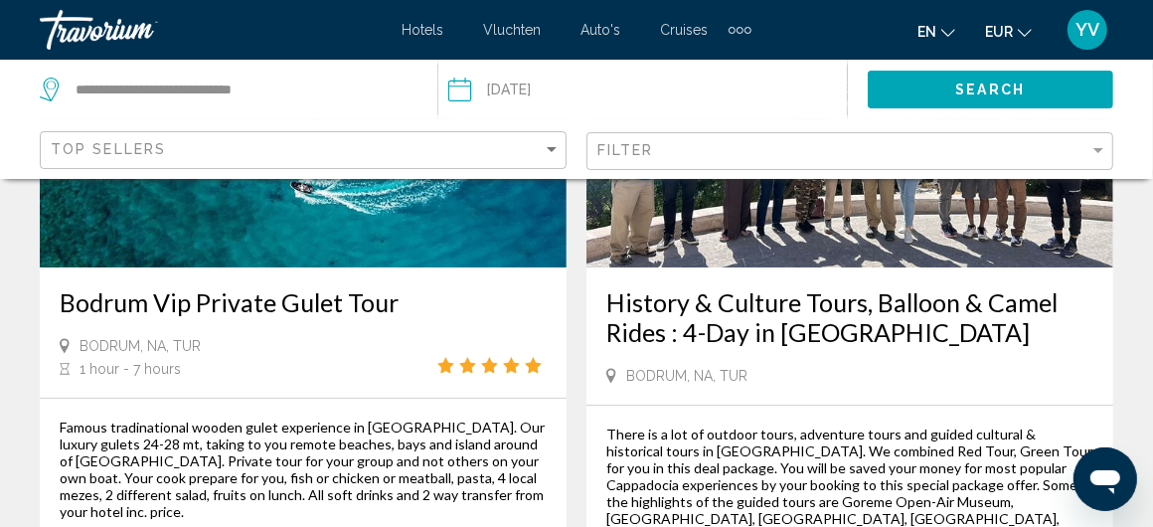
scroll to position [4570, 0]
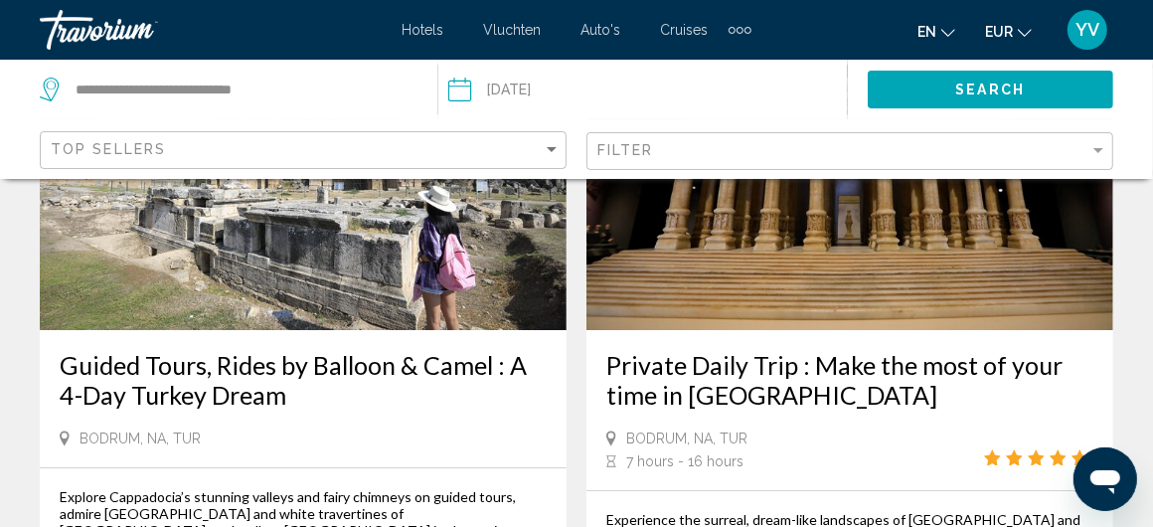
scroll to position [4670, 0]
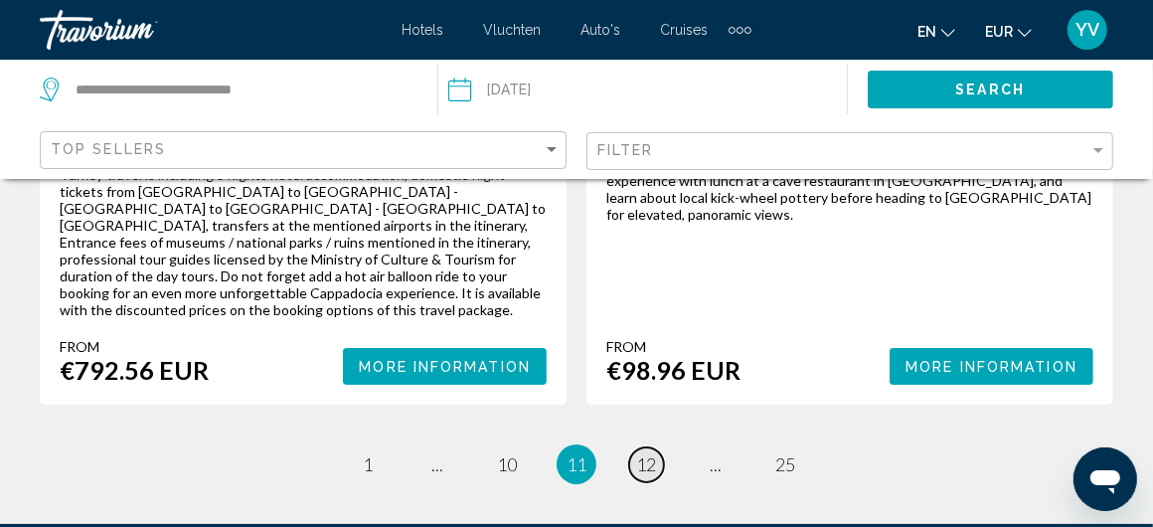
click at [646, 453] on span "12" at bounding box center [646, 464] width 20 height 22
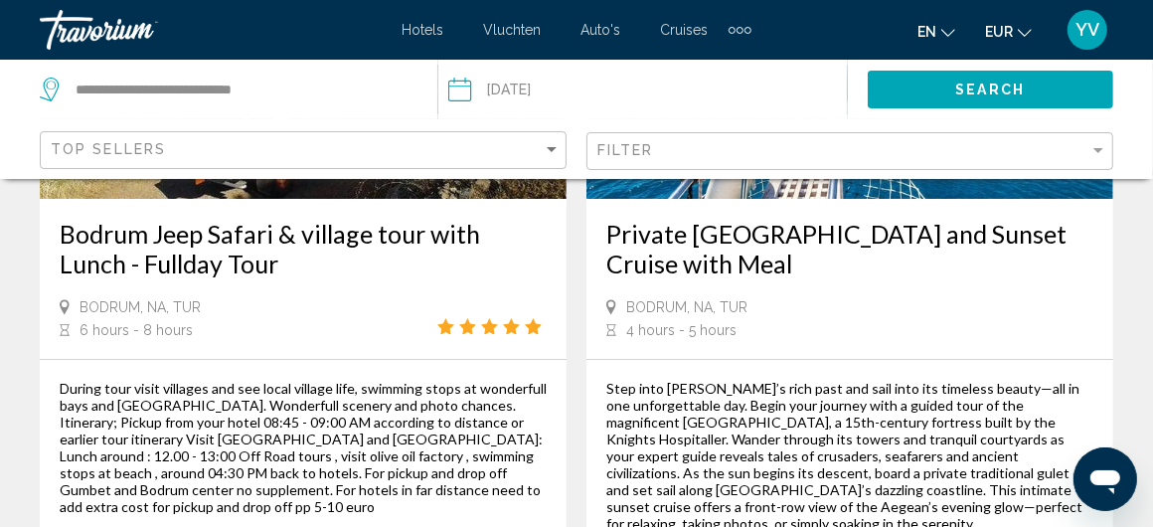
scroll to position [4549, 0]
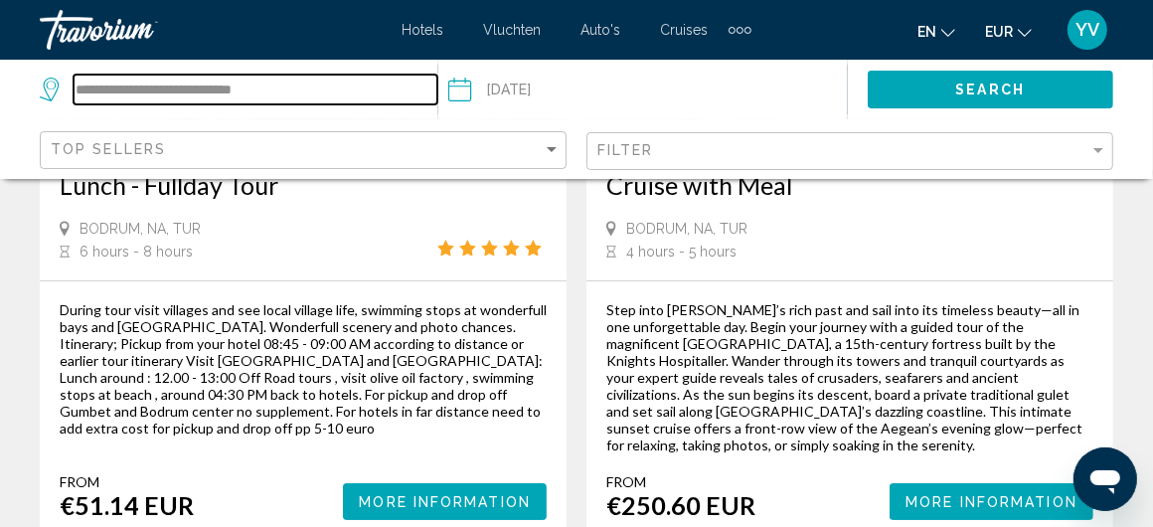
click at [99, 86] on input "**********" at bounding box center [256, 90] width 364 height 30
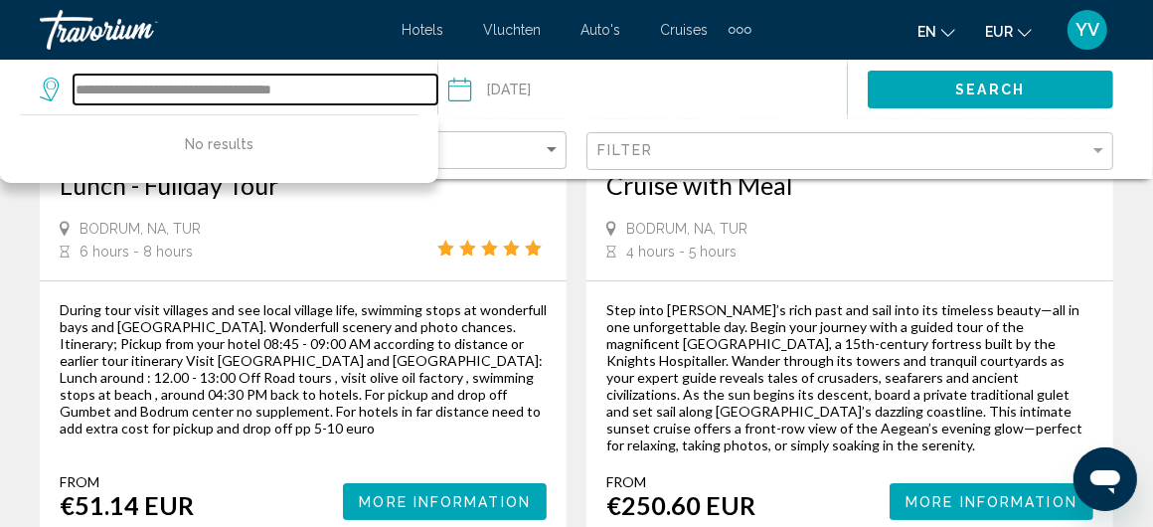
drag, startPoint x: 107, startPoint y: 85, endPoint x: 90, endPoint y: 82, distance: 17.2
click at [104, 85] on input "**********" at bounding box center [256, 90] width 364 height 30
drag, startPoint x: 101, startPoint y: 82, endPoint x: 31, endPoint y: 86, distance: 70.7
click at [31, 86] on app-activities-destinations-search "**********" at bounding box center [219, 90] width 438 height 60
drag, startPoint x: 153, startPoint y: 89, endPoint x: 378, endPoint y: 104, distance: 225.0
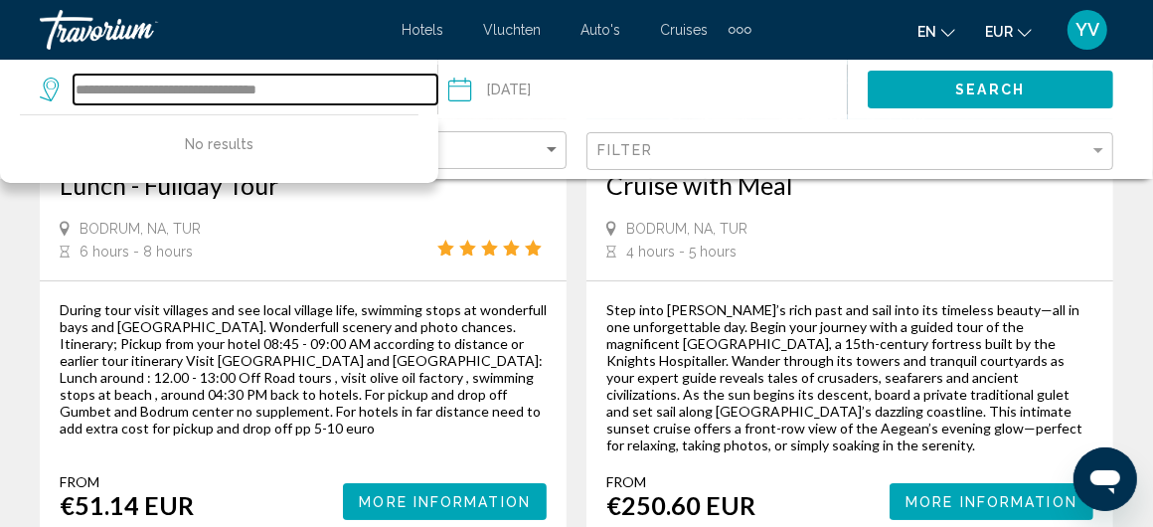
click at [378, 104] on div "**********" at bounding box center [238, 90] width 397 height 60
drag, startPoint x: 147, startPoint y: 89, endPoint x: 165, endPoint y: 85, distance: 18.3
click at [165, 85] on input "*********" at bounding box center [256, 90] width 364 height 30
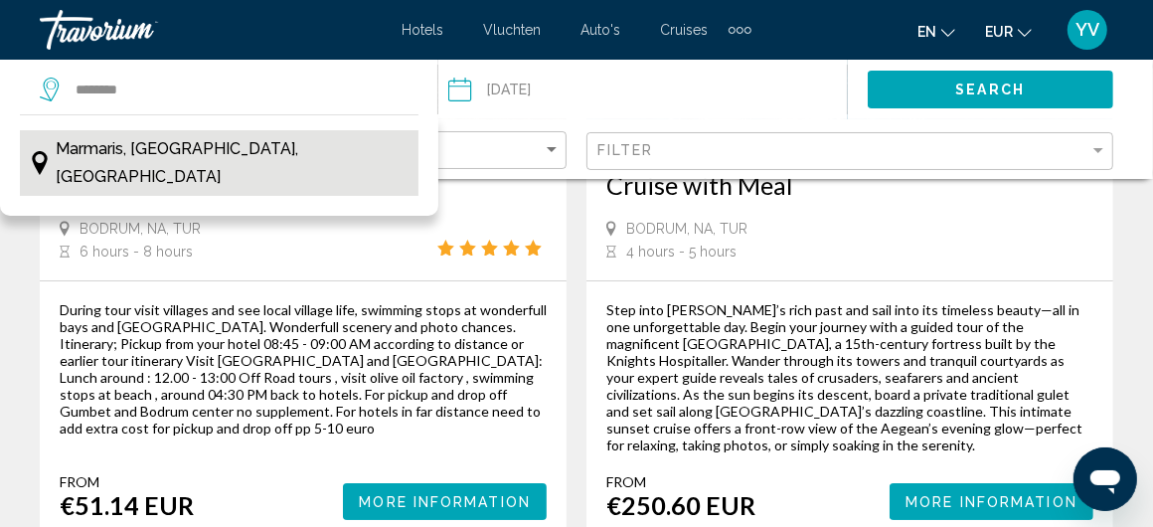
click at [170, 143] on span "Marmaris, [GEOGRAPHIC_DATA], [GEOGRAPHIC_DATA]" at bounding box center [233, 163] width 354 height 56
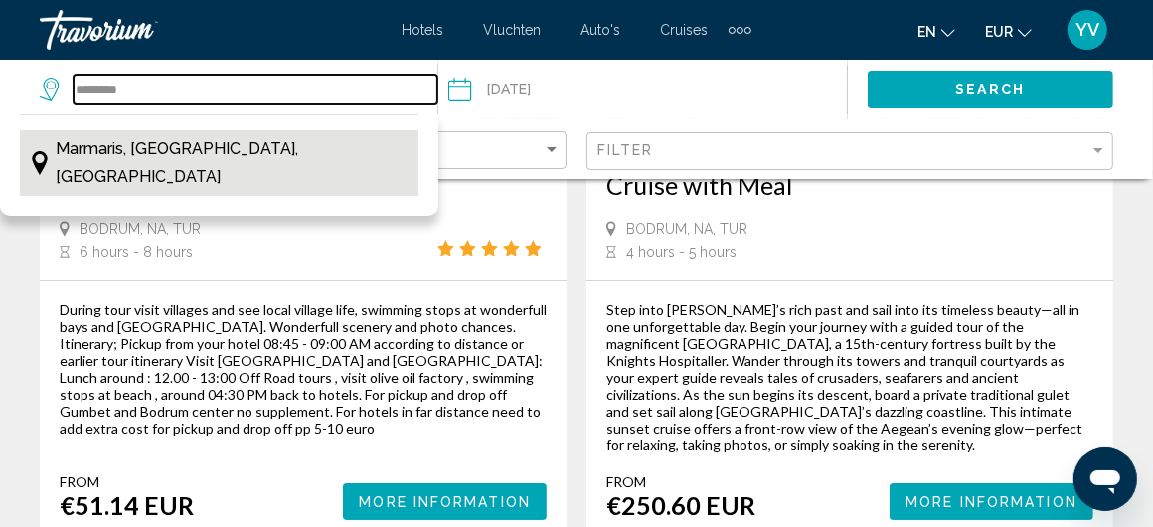
type input "**********"
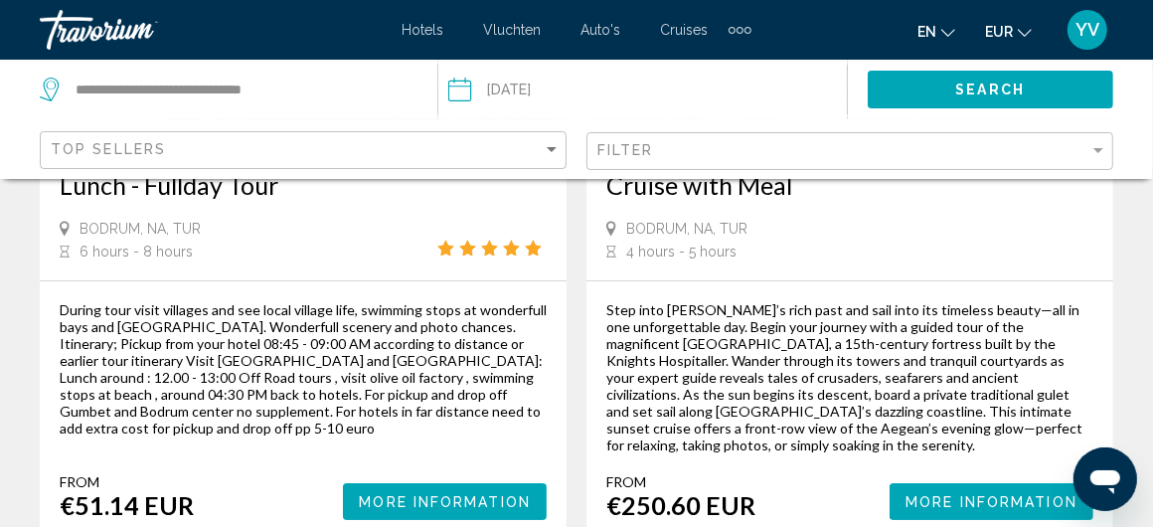
click at [994, 82] on span "Search" at bounding box center [990, 90] width 70 height 16
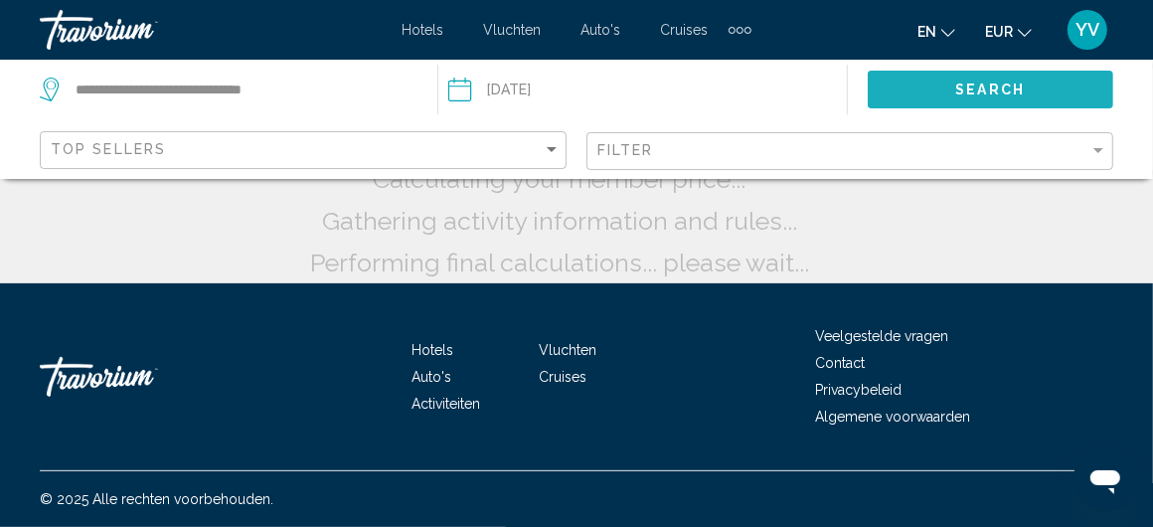
scroll to position [274, 0]
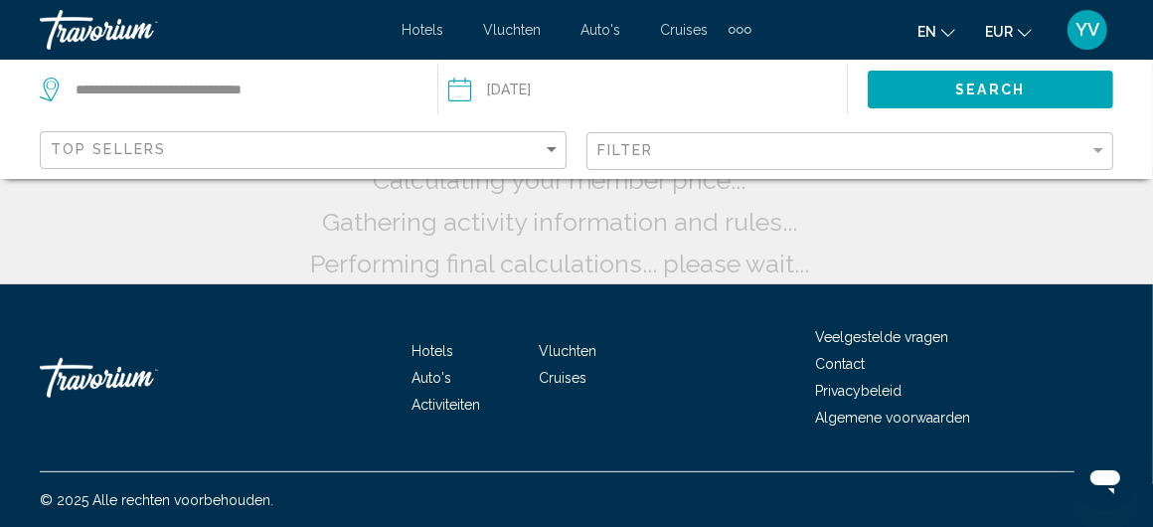
click at [453, 398] on font "Activiteiten" at bounding box center [445, 404] width 69 height 16
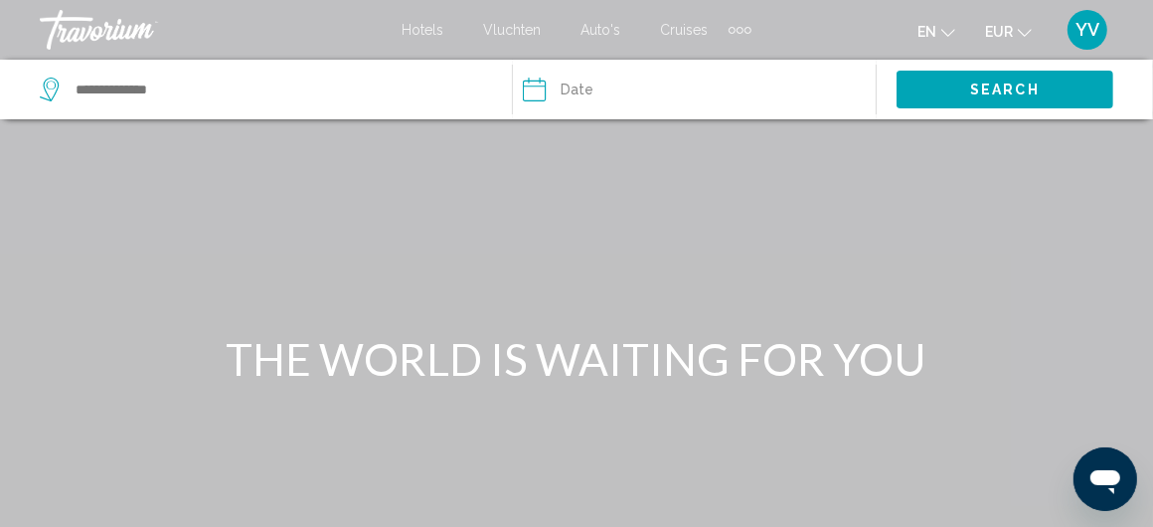
click at [588, 24] on font "Auto's" at bounding box center [601, 30] width 40 height 16
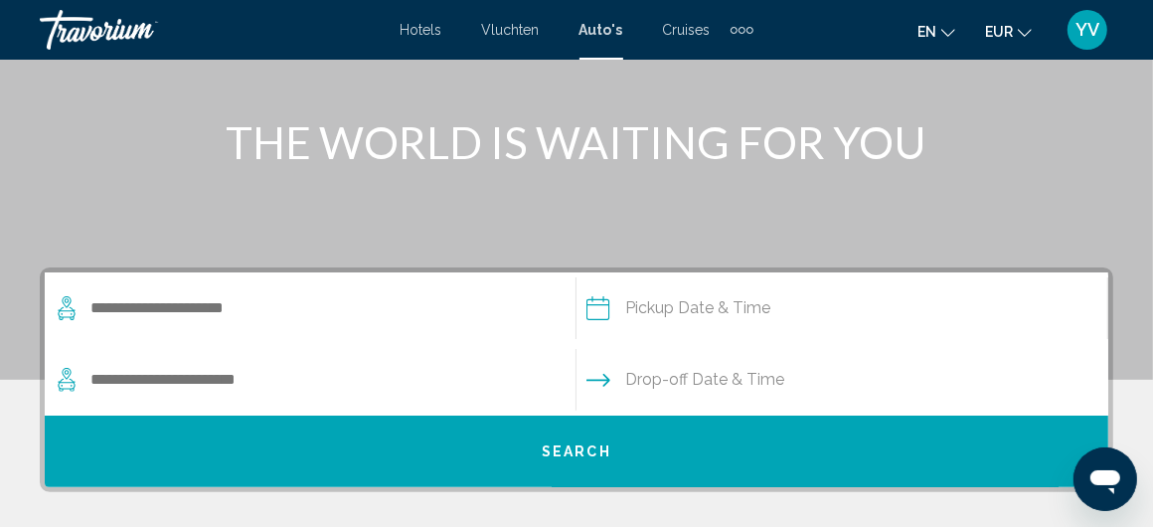
scroll to position [596, 0]
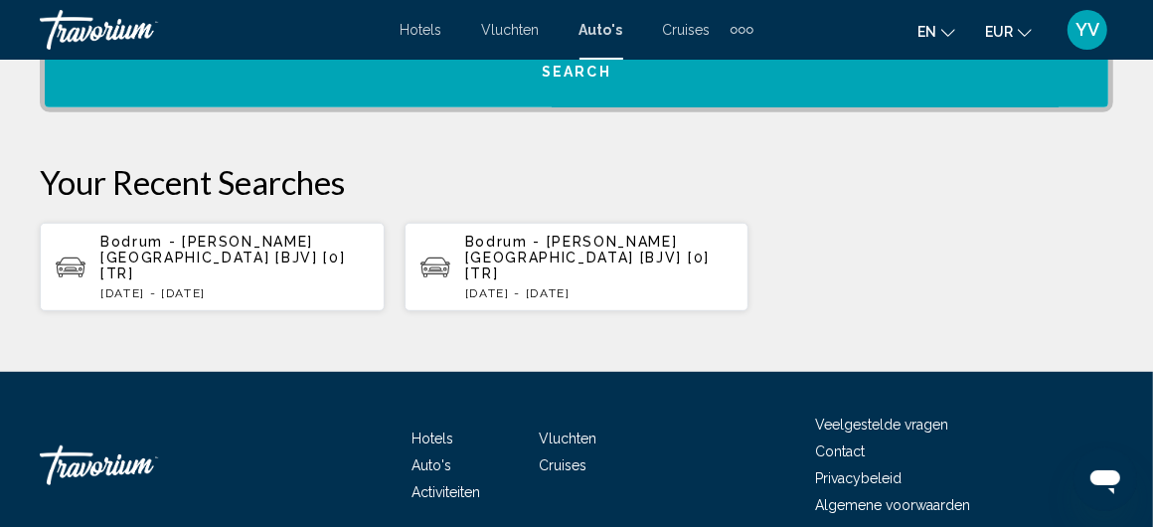
click at [441, 484] on font "Activiteiten" at bounding box center [445, 492] width 69 height 16
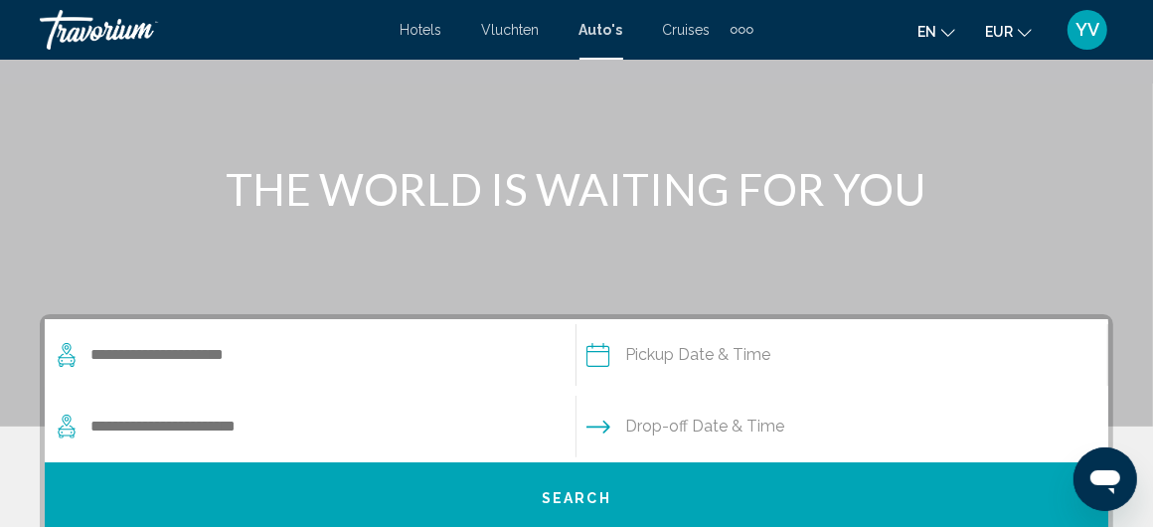
scroll to position [199, 0]
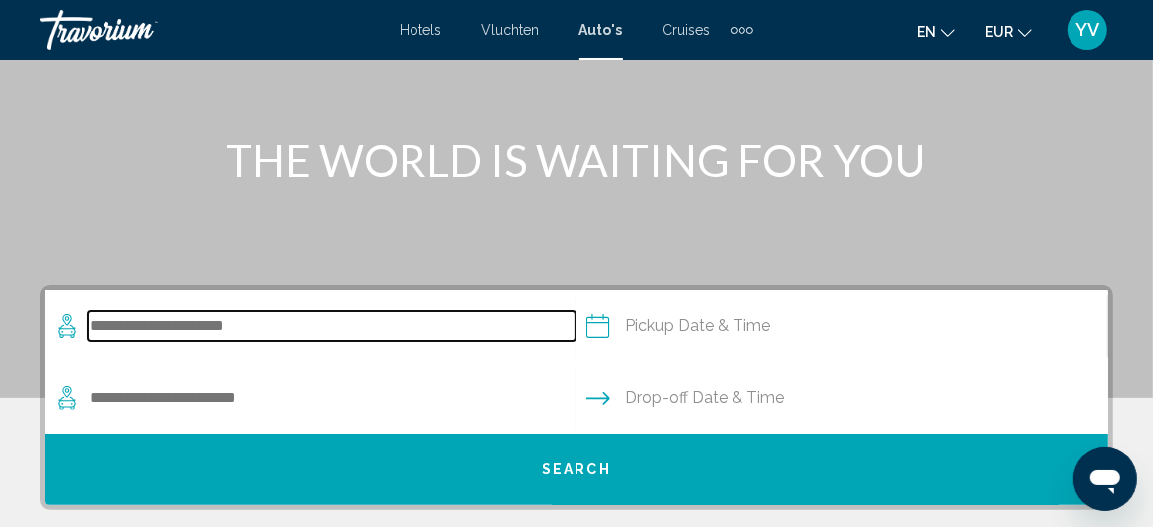
click at [107, 325] on input "Search widget" at bounding box center [331, 326] width 487 height 30
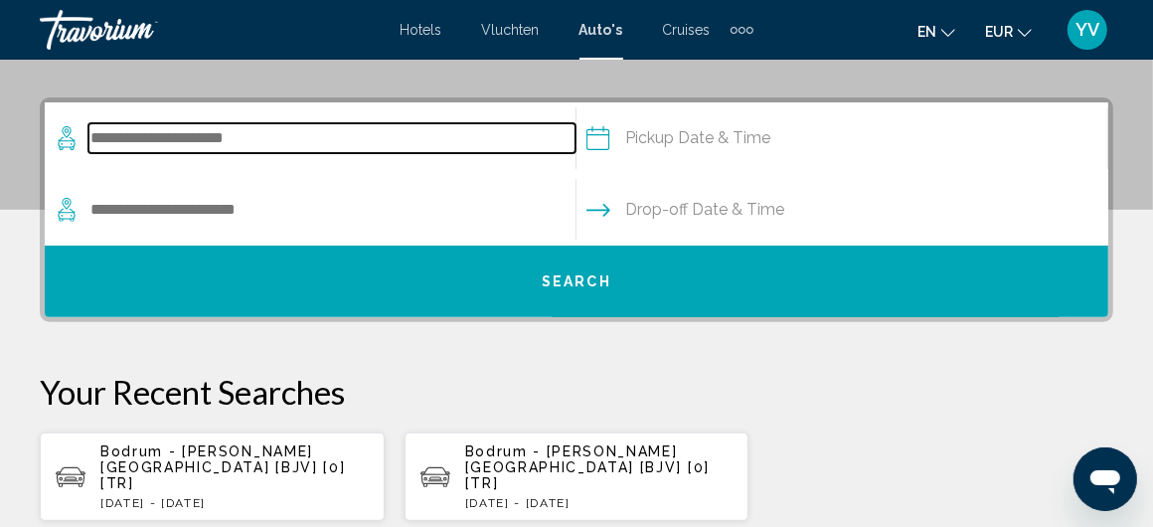
scroll to position [419, 0]
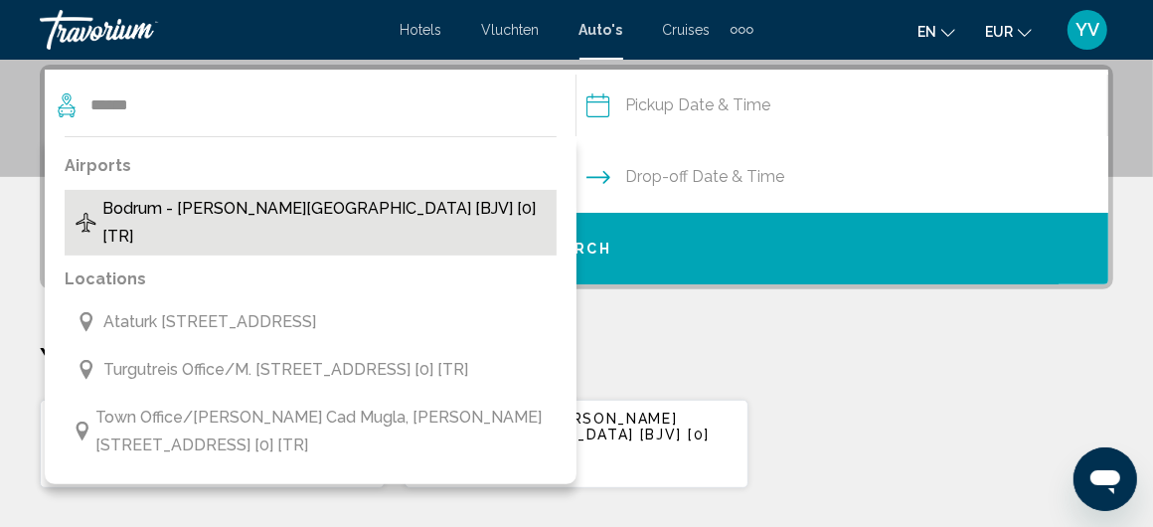
click at [211, 209] on span "Bodrum - [PERSON_NAME][GEOGRAPHIC_DATA] [BJV] [0] [TR]" at bounding box center [324, 223] width 444 height 56
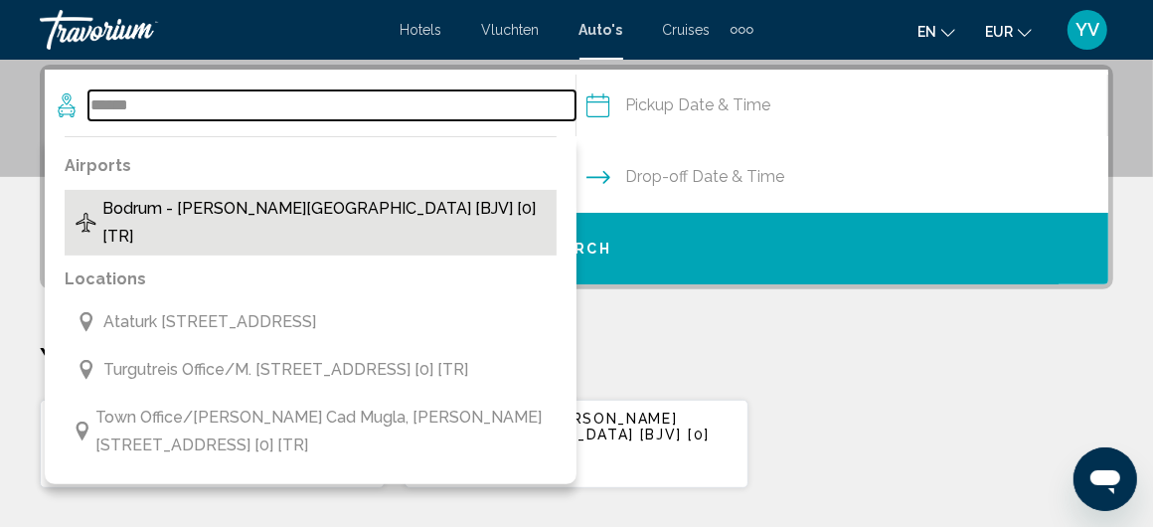
type input "**********"
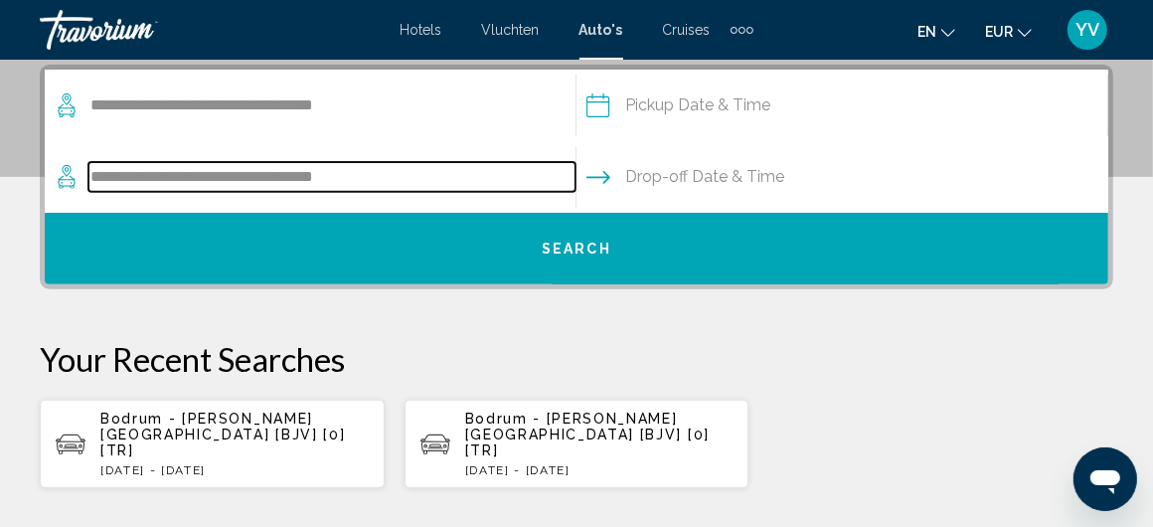
click at [94, 171] on input "**********" at bounding box center [331, 177] width 487 height 30
drag, startPoint x: 431, startPoint y: 172, endPoint x: 176, endPoint y: 173, distance: 255.3
click at [176, 173] on input "**********" at bounding box center [331, 177] width 487 height 30
type input "*********"
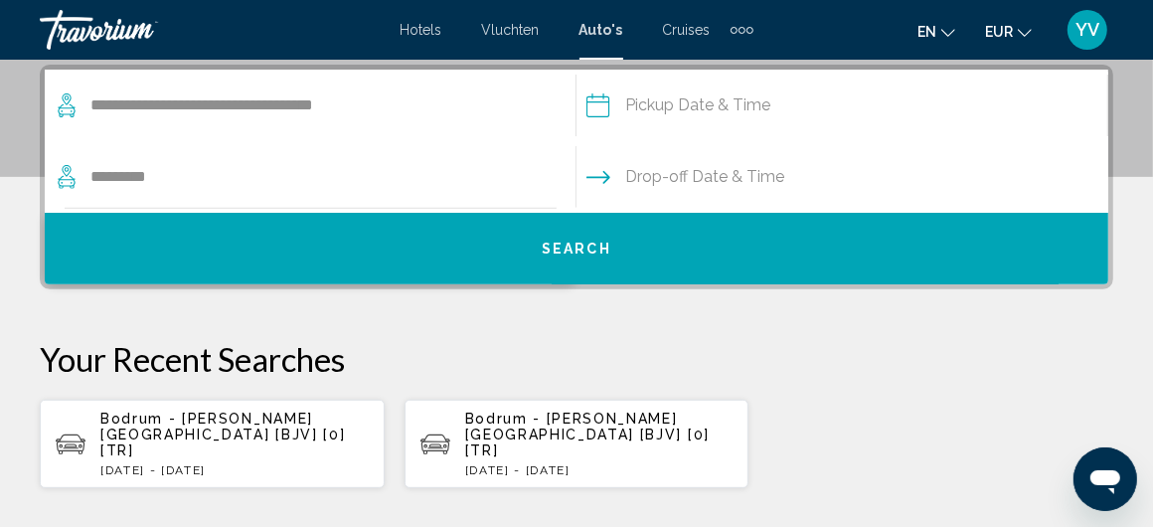
click at [226, 463] on p "[DATE] - [DATE]" at bounding box center [234, 470] width 268 height 14
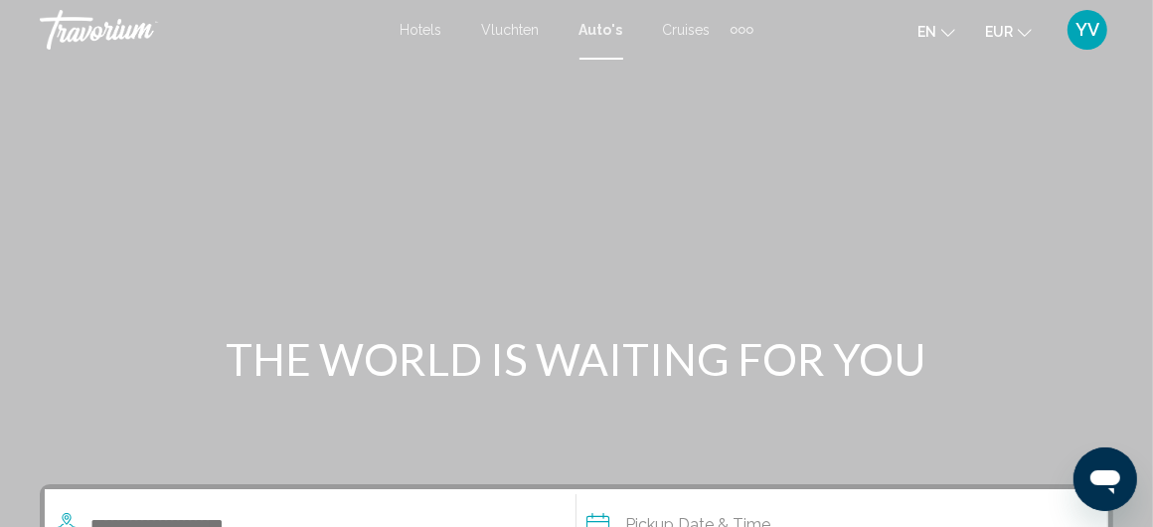
click at [601, 30] on font "Auto's" at bounding box center [601, 30] width 44 height 16
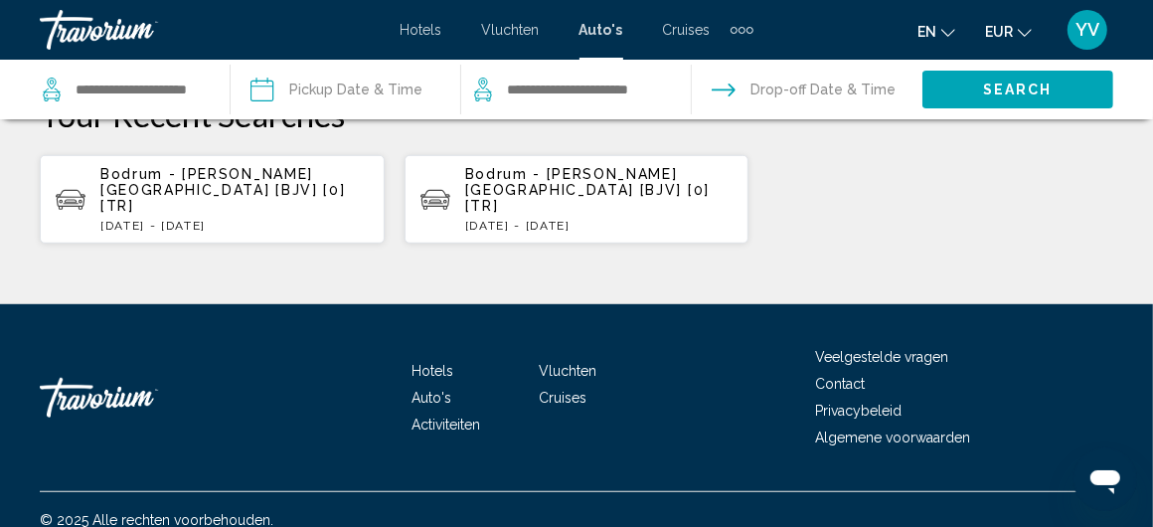
scroll to position [667, 0]
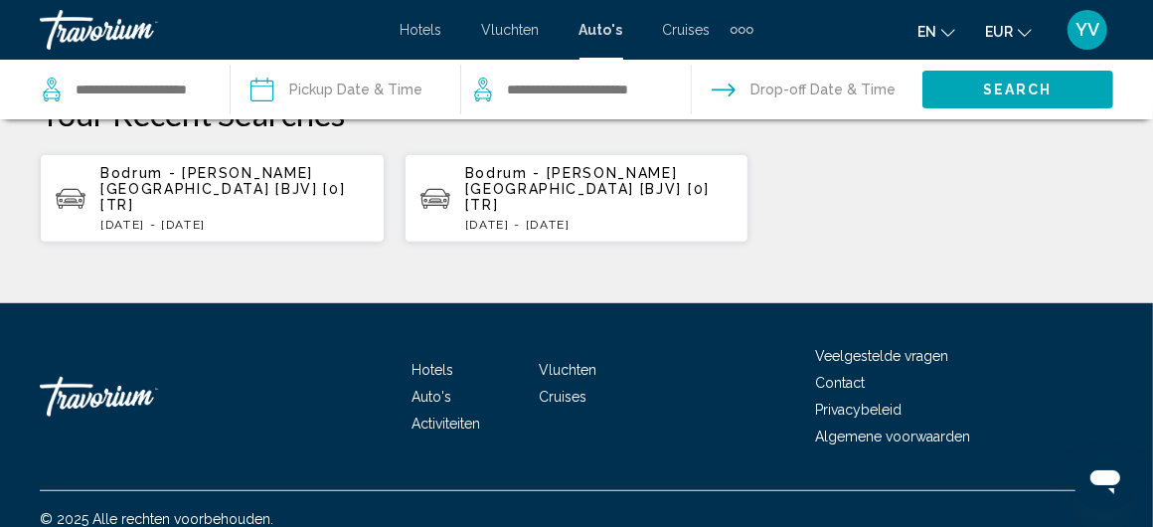
click at [440, 415] on font "Activiteiten" at bounding box center [445, 423] width 69 height 16
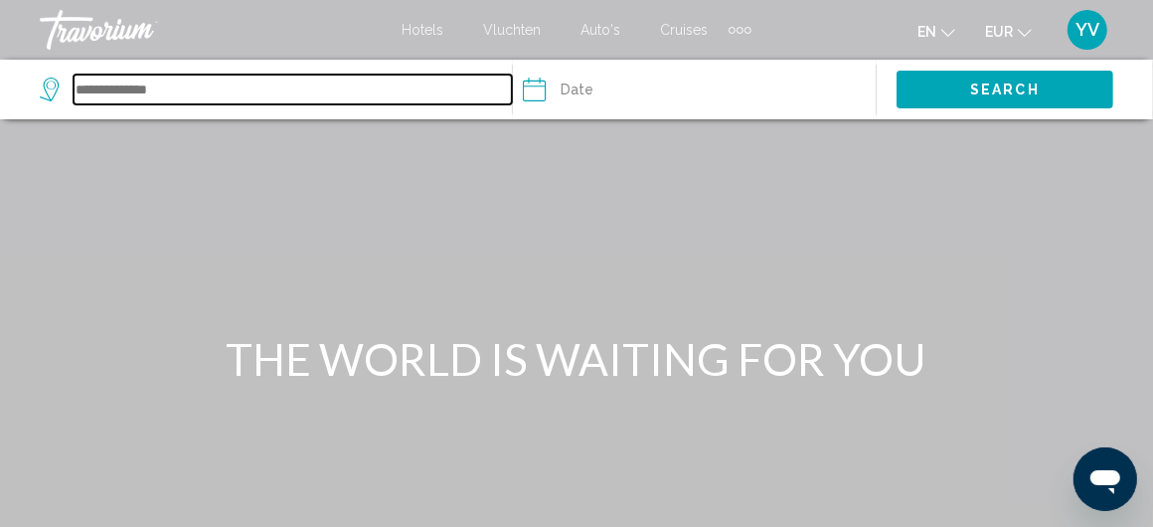
click at [158, 90] on input "Search widget" at bounding box center [293, 90] width 438 height 30
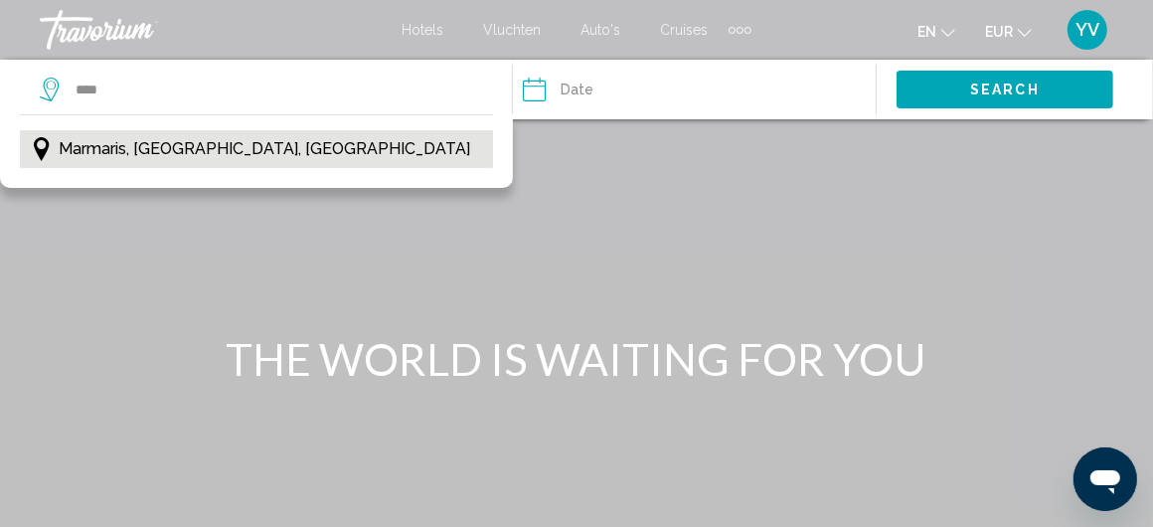
click at [198, 150] on span "Marmaris, [GEOGRAPHIC_DATA], [GEOGRAPHIC_DATA]" at bounding box center [264, 149] width 411 height 28
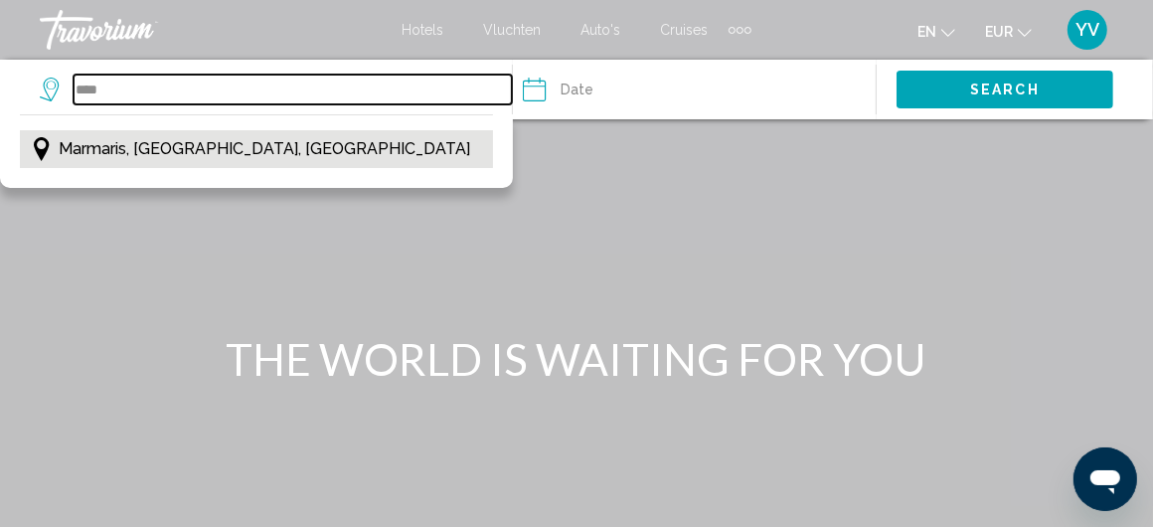
type input "**********"
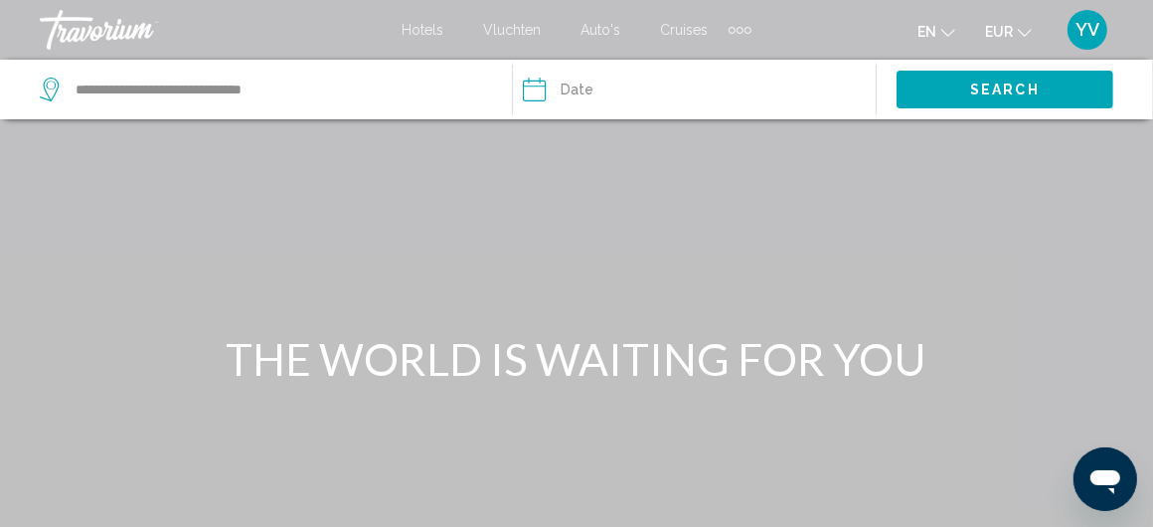
click at [537, 89] on input "Date" at bounding box center [610, 93] width 185 height 66
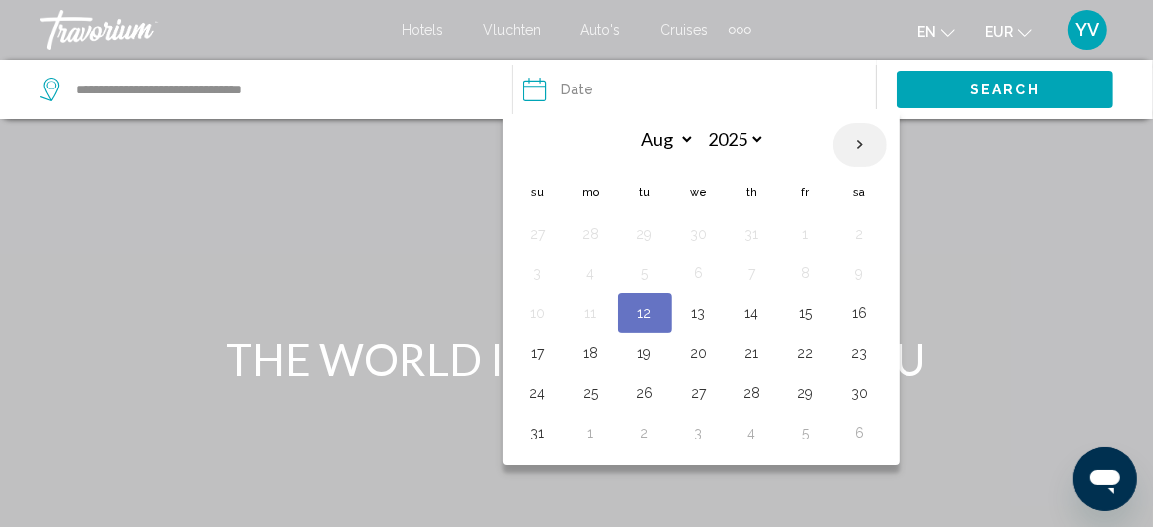
click at [861, 141] on th "Next month" at bounding box center [860, 145] width 54 height 44
select select "*"
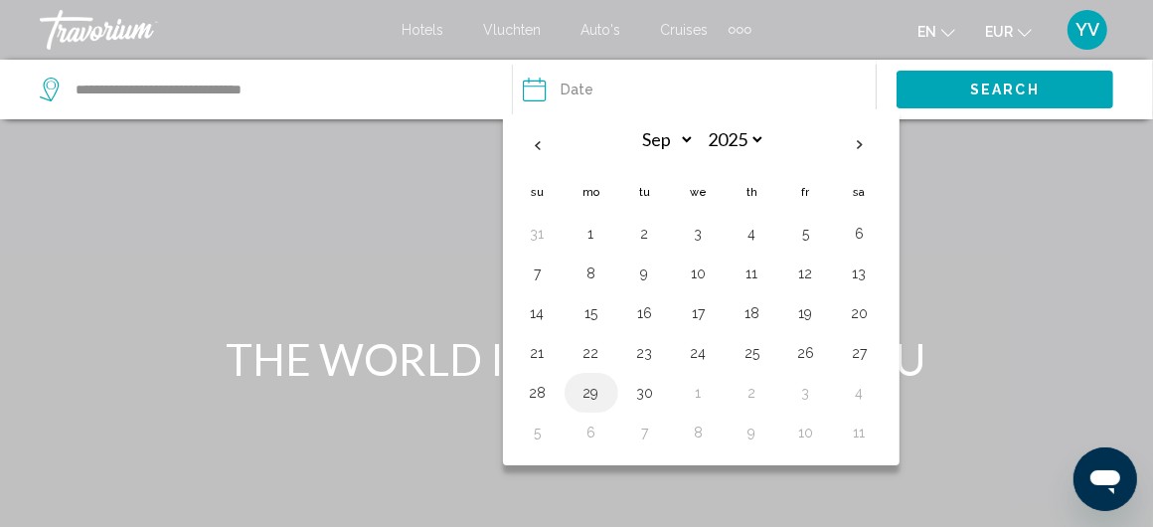
click at [590, 383] on button "29" at bounding box center [591, 393] width 32 height 28
type input "**********"
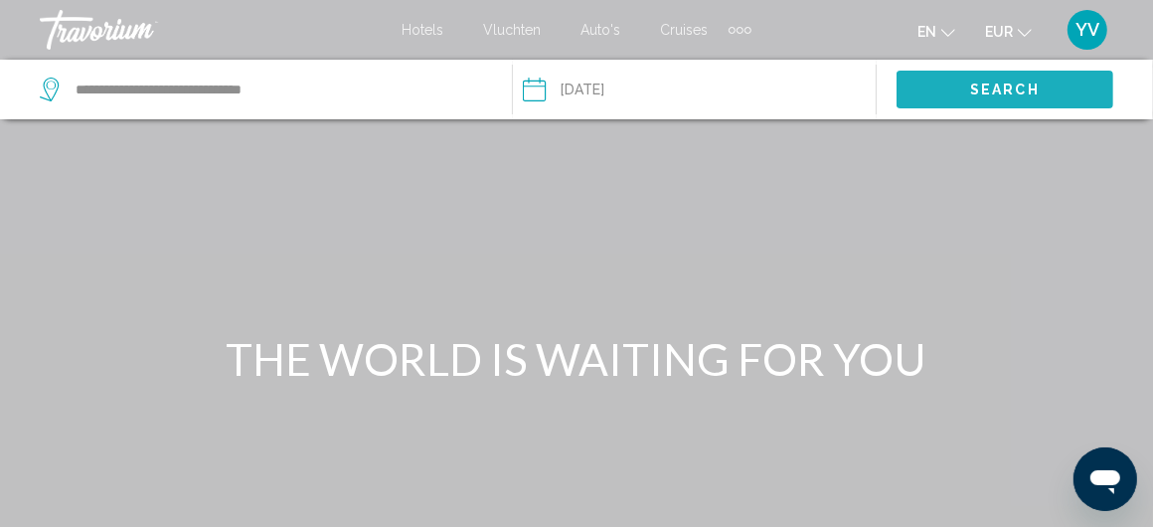
click at [1031, 82] on span "Search" at bounding box center [1005, 90] width 70 height 16
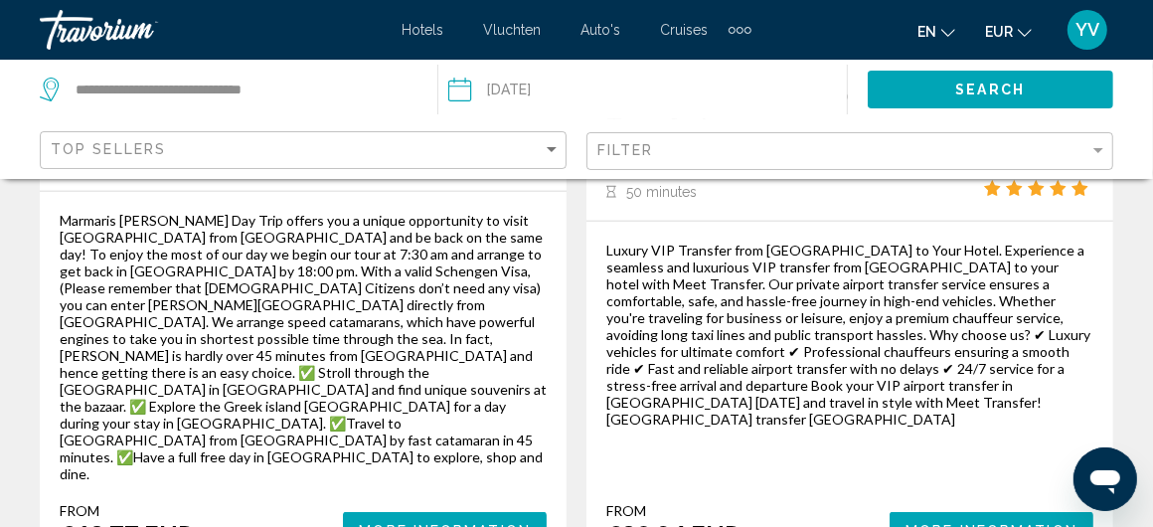
scroll to position [1391, 0]
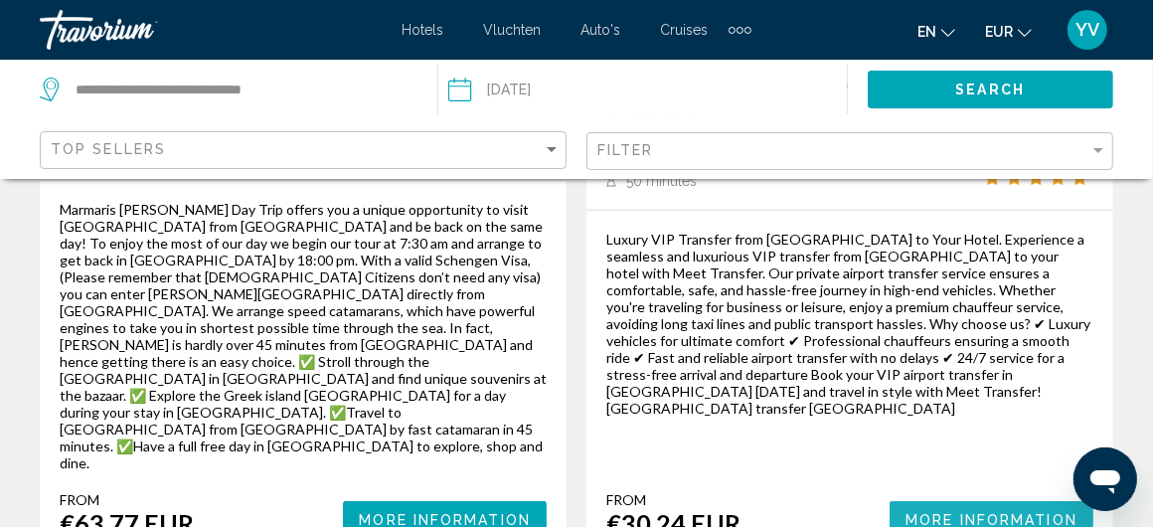
click at [932, 512] on span "More Information" at bounding box center [991, 520] width 172 height 16
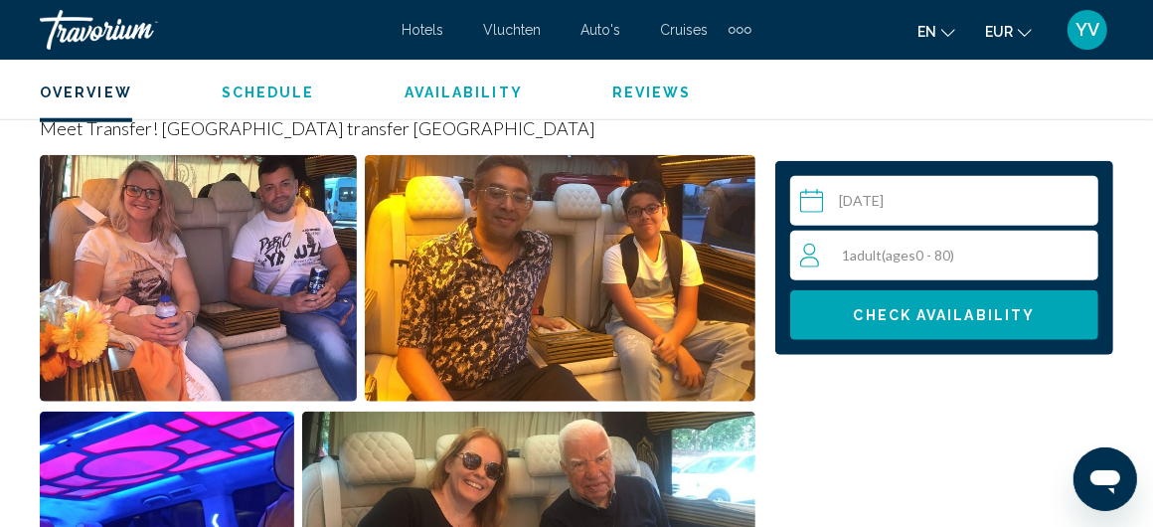
scroll to position [964, 0]
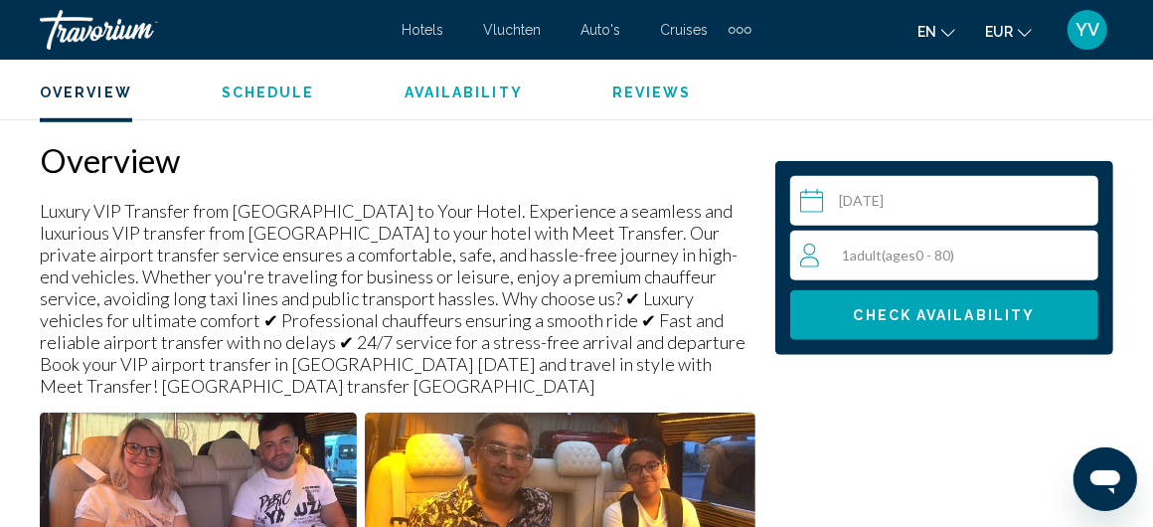
click at [841, 247] on div "1 Adult Adults ( ages [DEMOGRAPHIC_DATA])" at bounding box center [948, 255] width 297 height 24
click at [1068, 248] on div "1 Adult Adults ( ages [DEMOGRAPHIC_DATA]) min : 1, max : 15" at bounding box center [948, 255] width 297 height 32
click at [1088, 236] on div "1 Adult Adults ( ages [DEMOGRAPHIC_DATA]) min : 1, max : 15" at bounding box center [949, 256] width 298 height 50
click at [1076, 248] on icon "Increment adults" at bounding box center [1078, 254] width 18 height 24
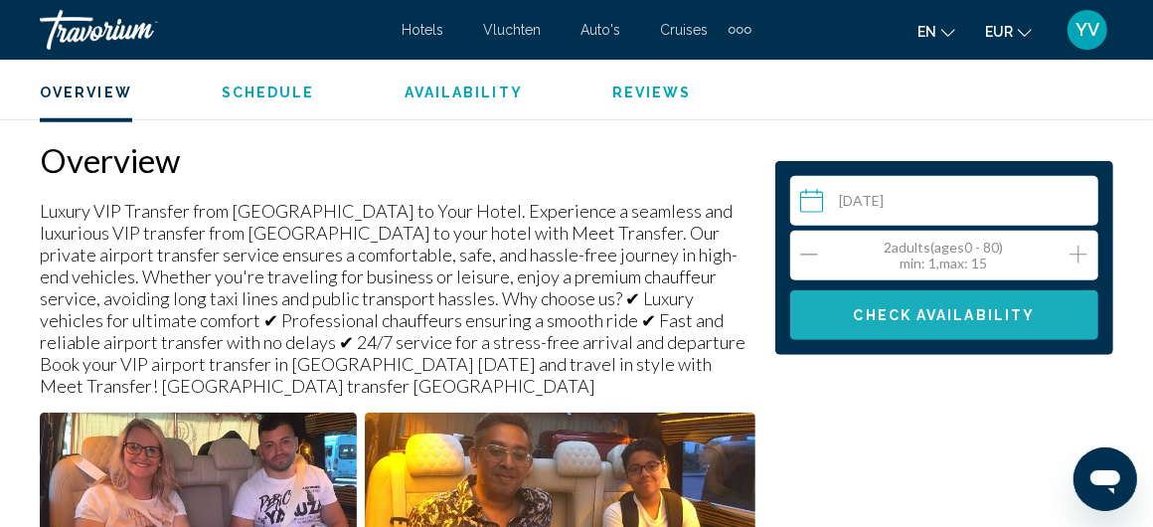
click at [948, 309] on span "Check Availability" at bounding box center [944, 316] width 182 height 16
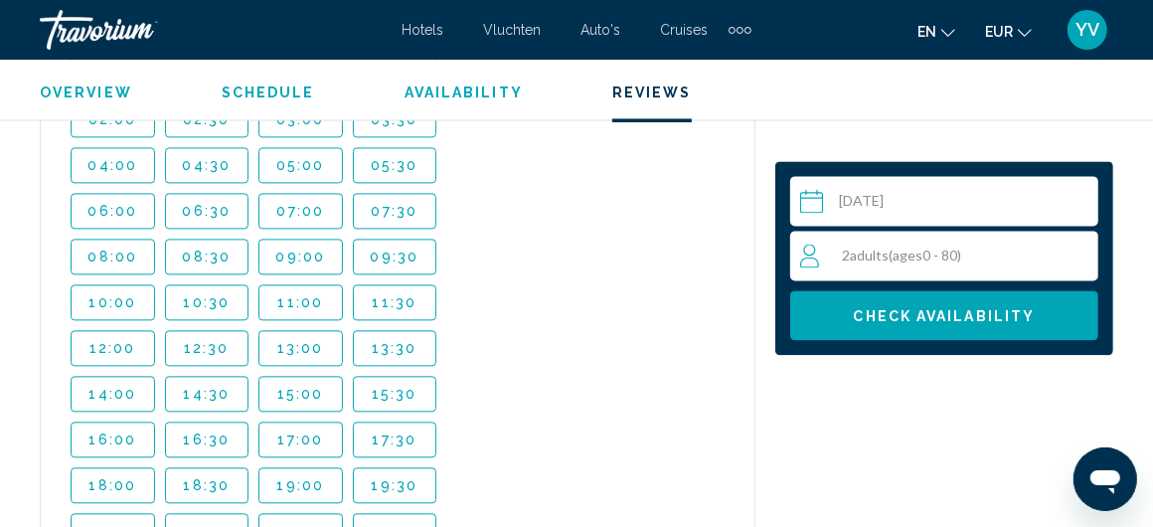
scroll to position [12083, 0]
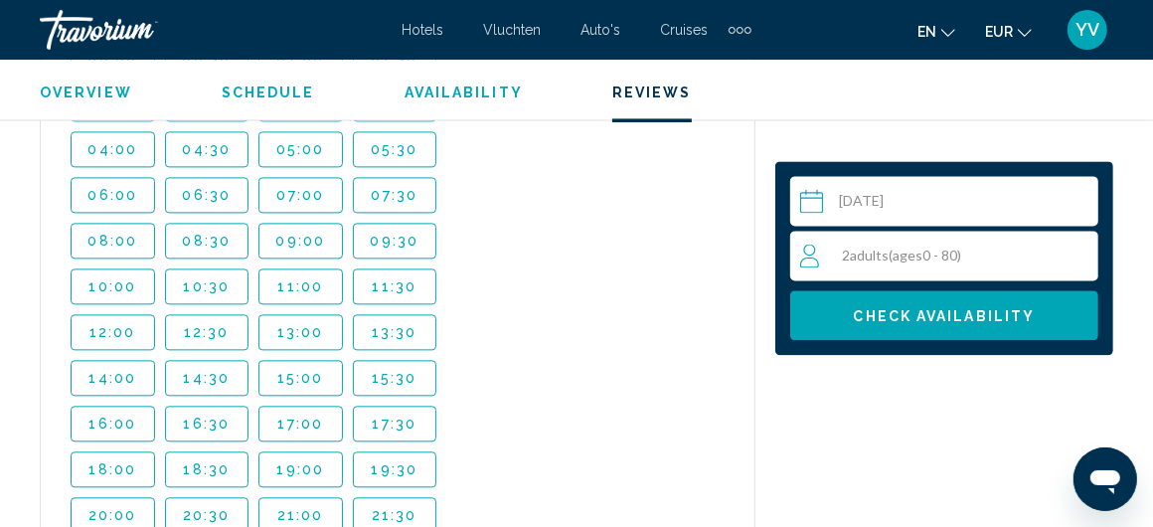
click at [946, 32] on icon "Taal wijzigen" at bounding box center [948, 33] width 14 height 14
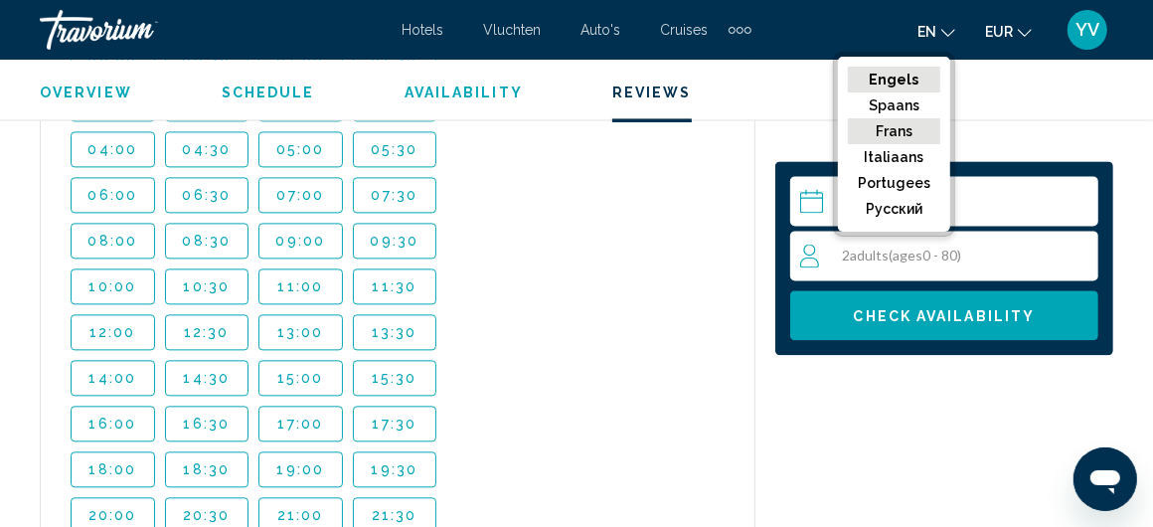
click at [901, 124] on font "Frans" at bounding box center [893, 131] width 37 height 16
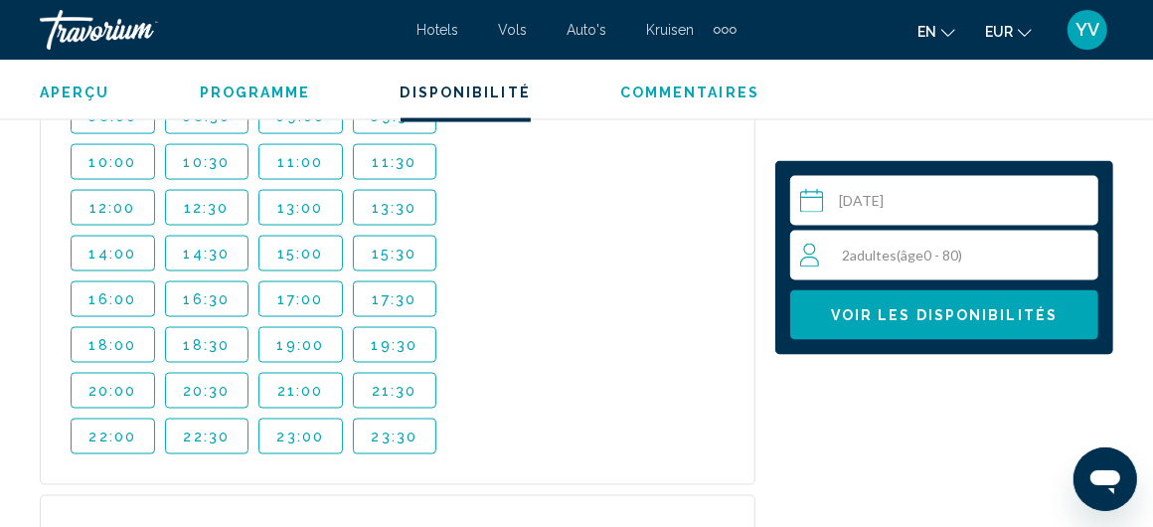
scroll to position [11289, 0]
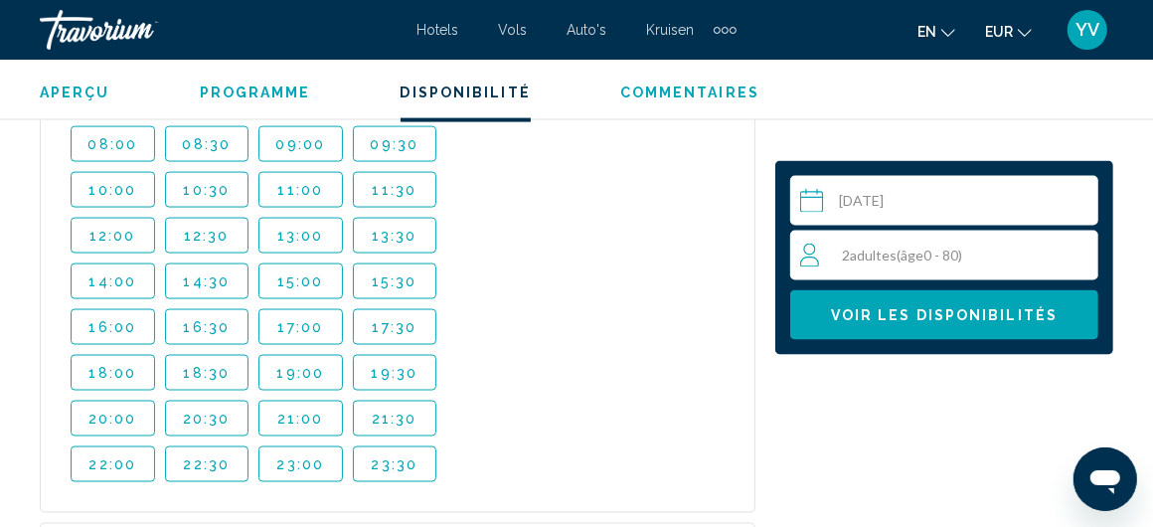
click at [952, 29] on icon "Taal wijzigen" at bounding box center [948, 33] width 14 height 14
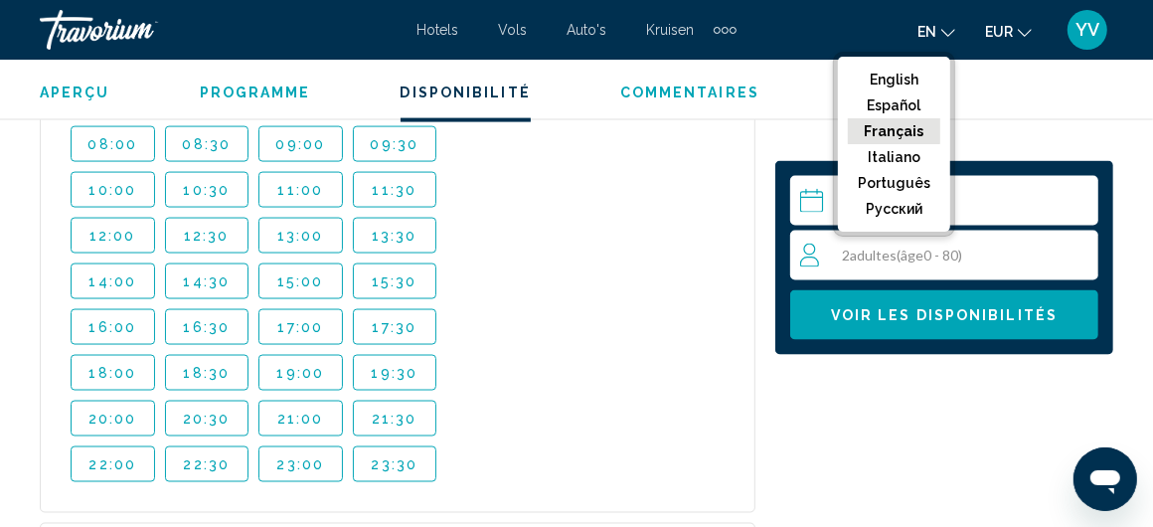
click at [884, 125] on button "Français" at bounding box center [893, 131] width 92 height 26
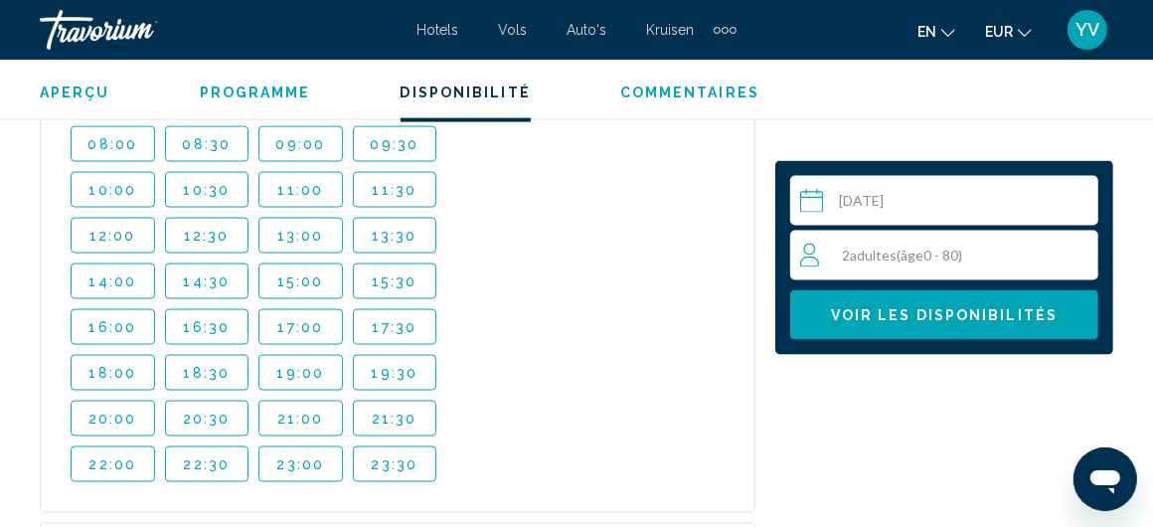
click at [948, 32] on icon "Taal wijzigen" at bounding box center [948, 33] width 14 height 14
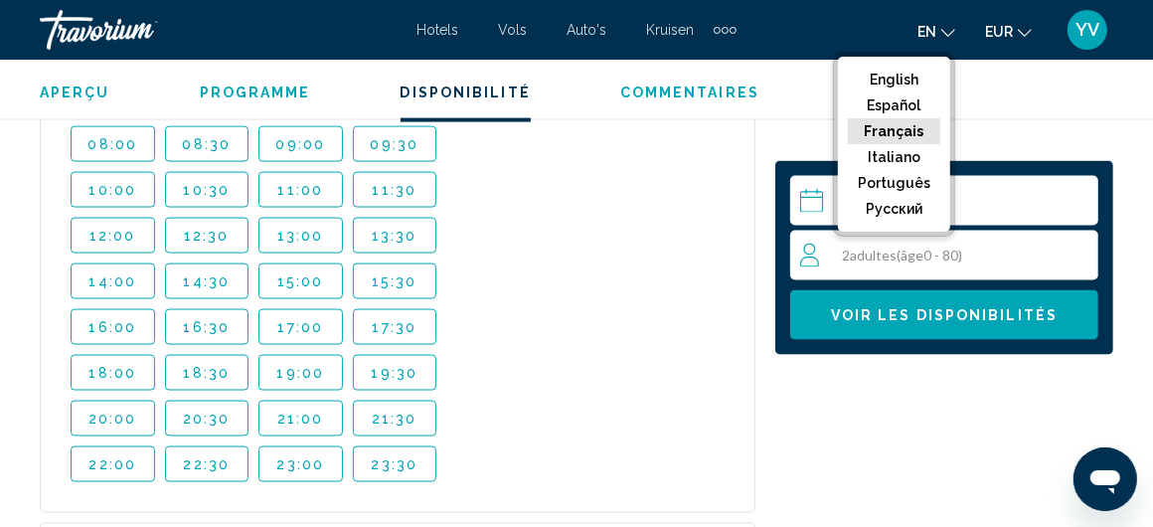
click at [877, 130] on button "Français" at bounding box center [893, 131] width 92 height 26
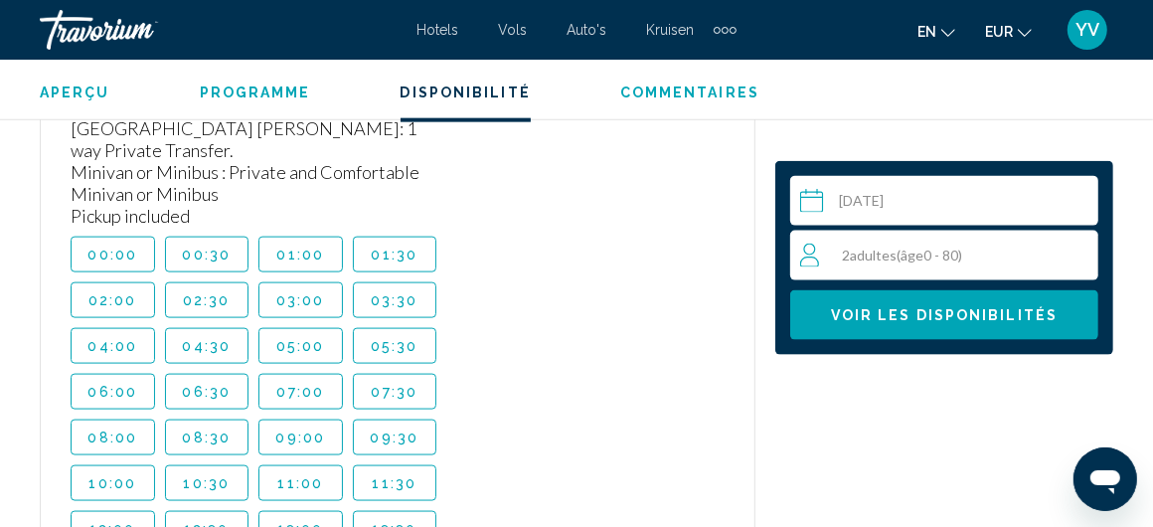
scroll to position [10991, 0]
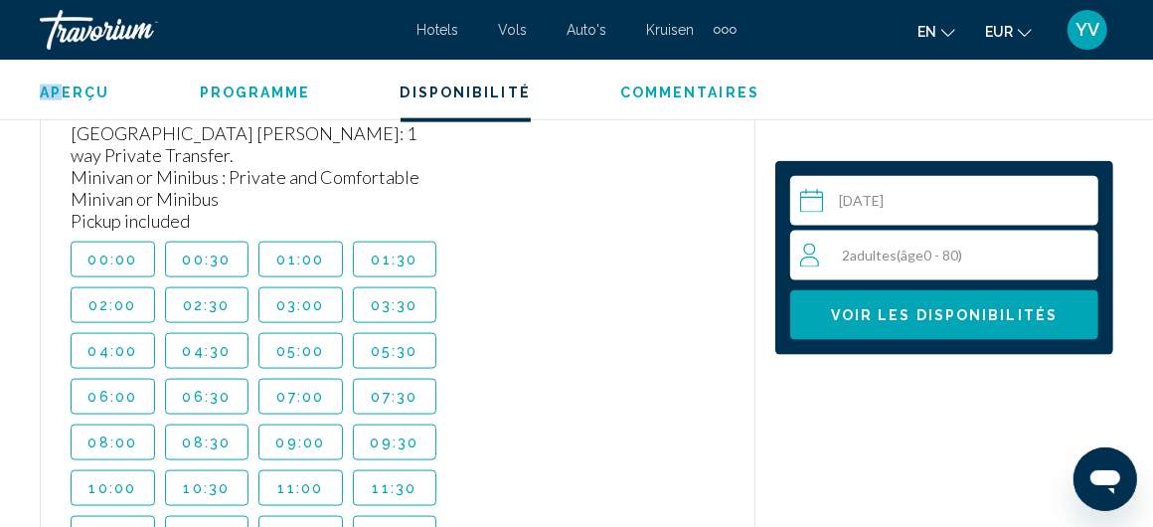
click at [61, 85] on ul "Aperçu Programme Disponibilité Commentaires" at bounding box center [576, 90] width 1073 height 22
click at [76, 88] on span "Aperçu" at bounding box center [75, 92] width 71 height 16
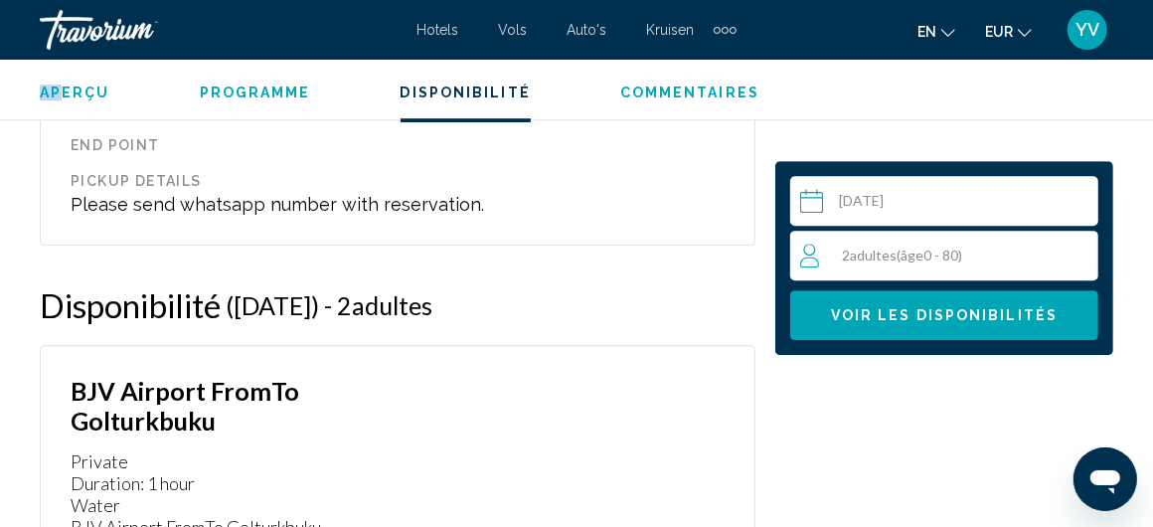
scroll to position [3865, 0]
